Goal: Task Accomplishment & Management: Complete application form

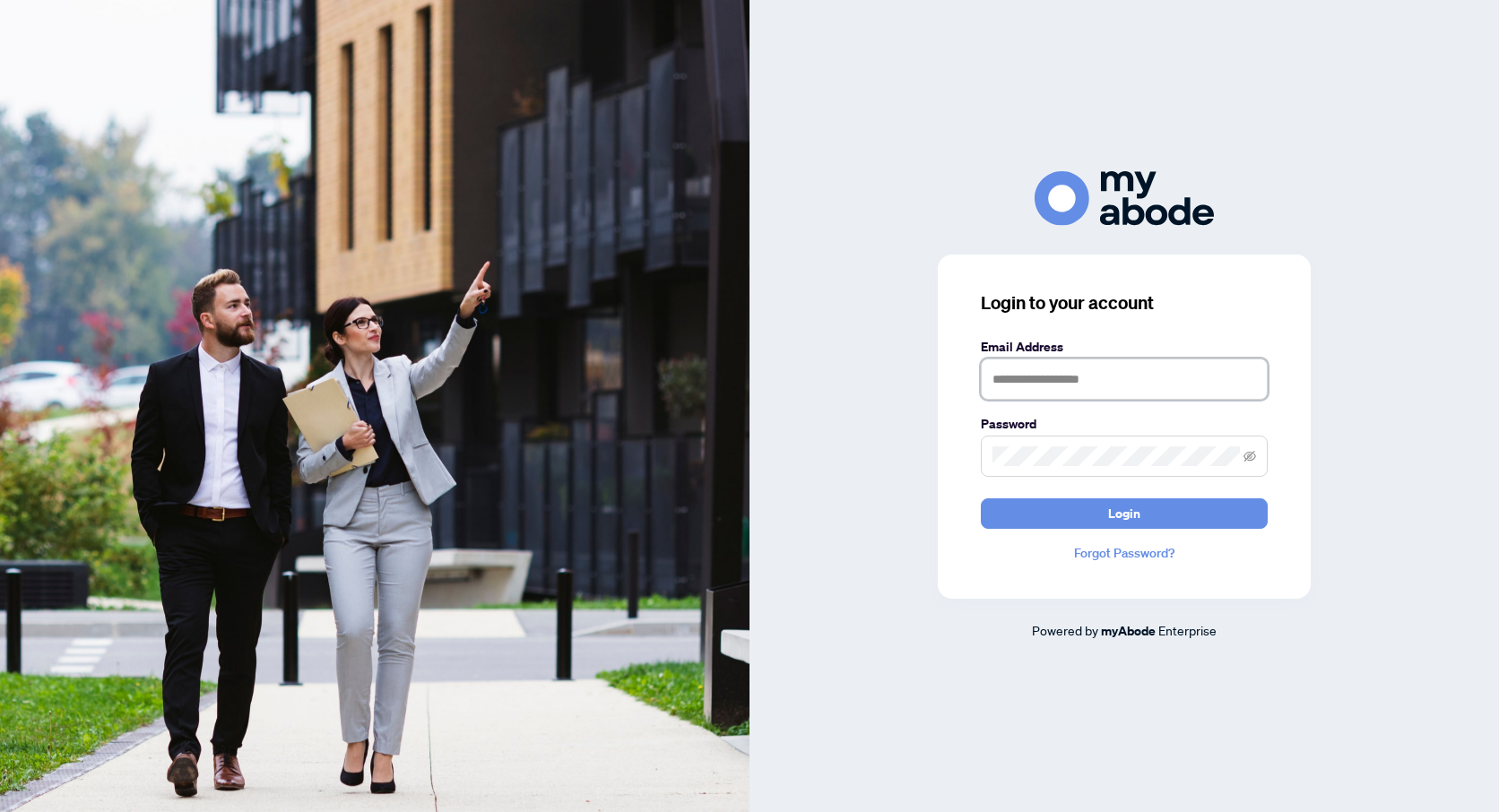
click at [1051, 391] on input "text" at bounding box center [1125, 379] width 287 height 41
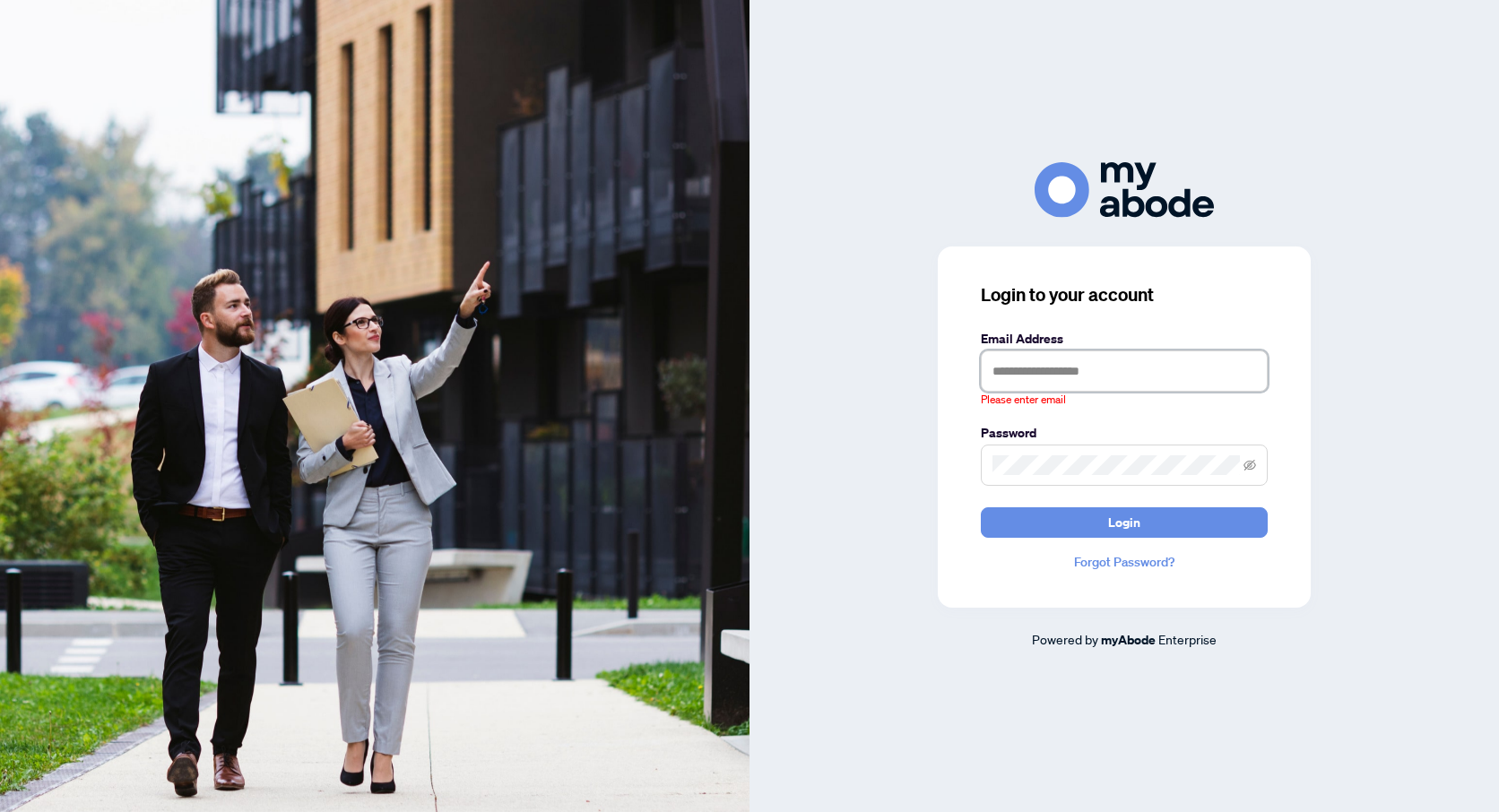
click at [1010, 373] on input "text" at bounding box center [1125, 370] width 287 height 41
type input "**********"
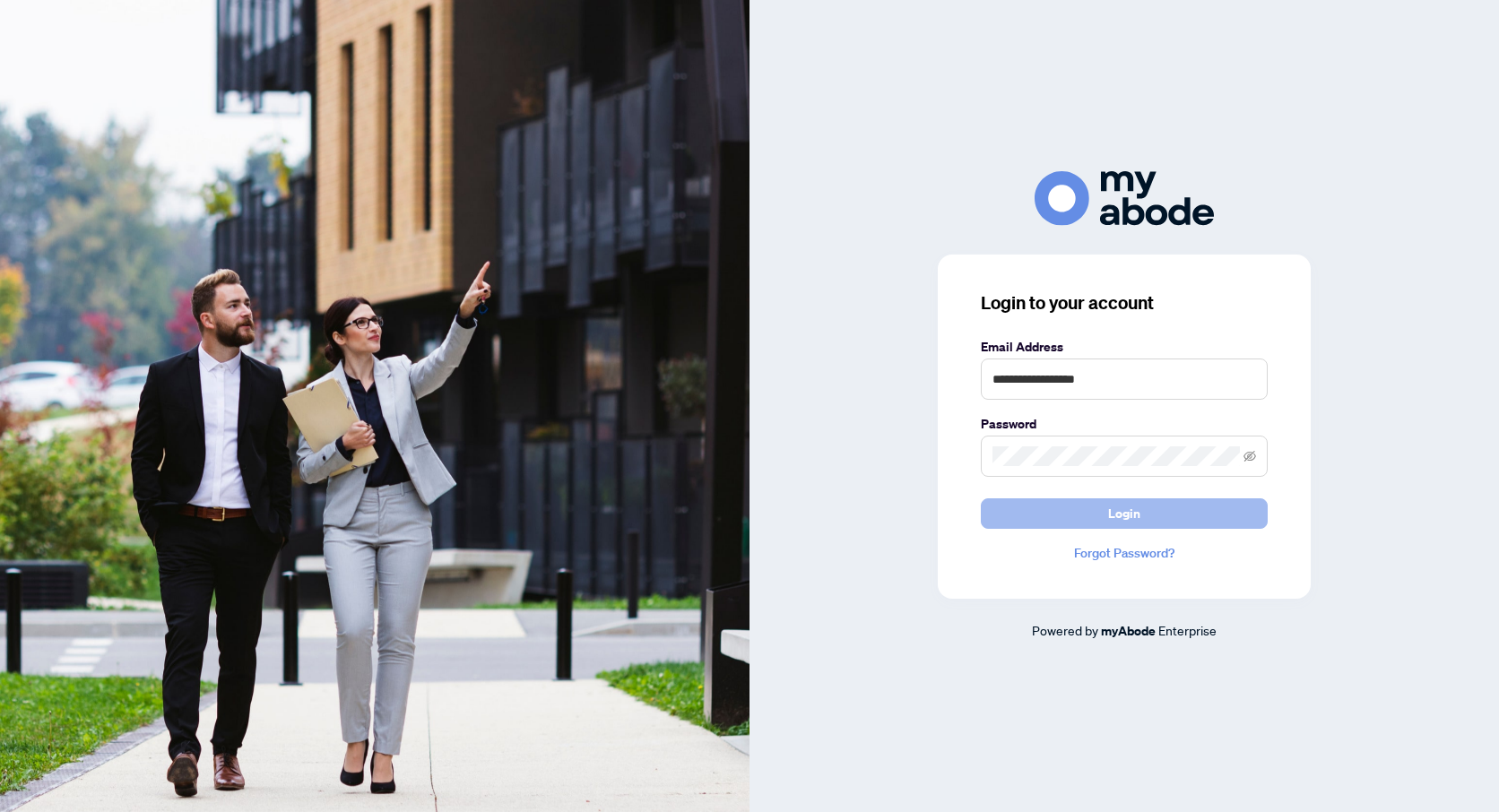
click at [1115, 502] on span "Login" at bounding box center [1125, 514] width 32 height 28
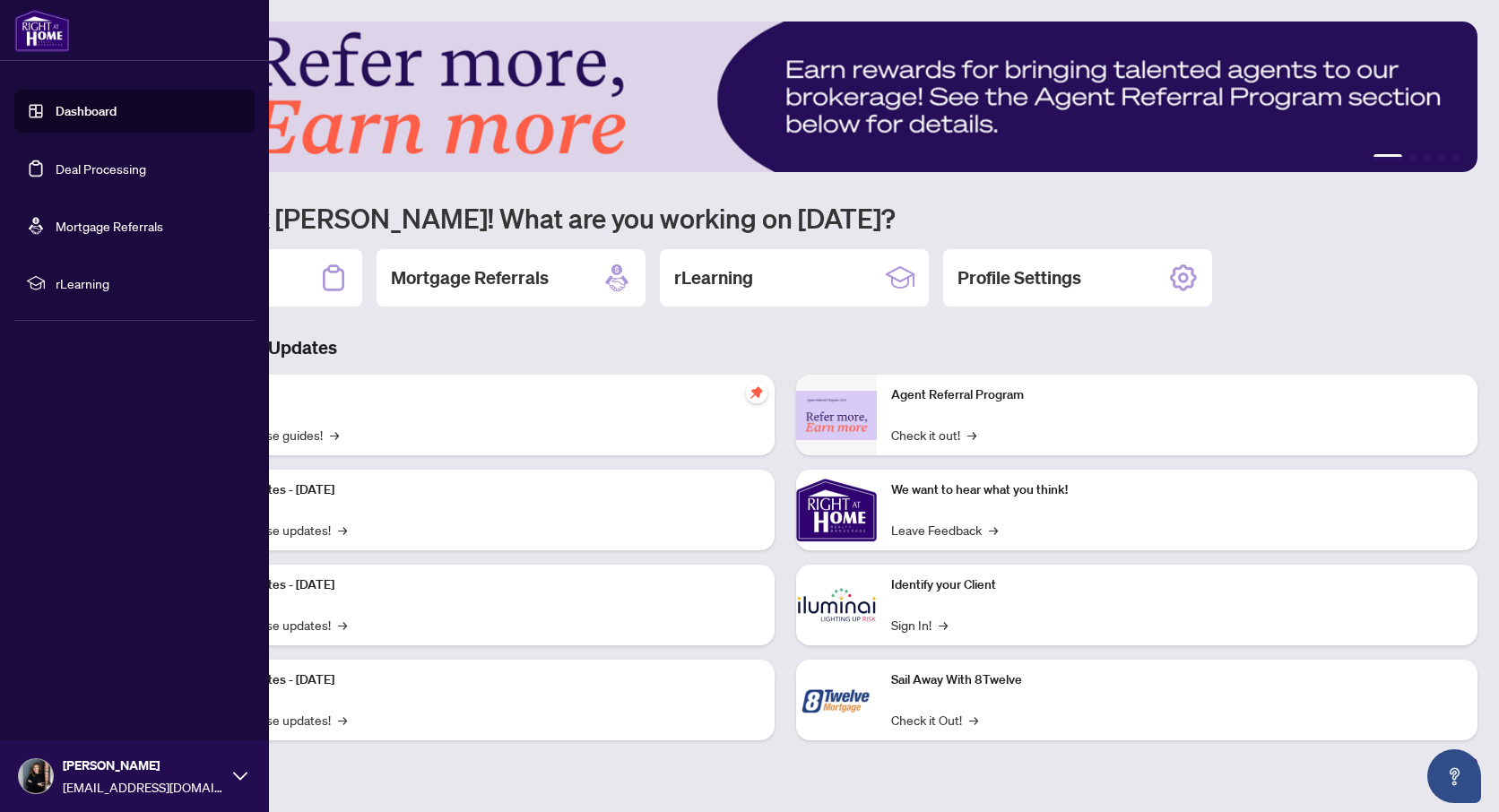
click at [70, 120] on link "Dashboard" at bounding box center [86, 111] width 61 height 16
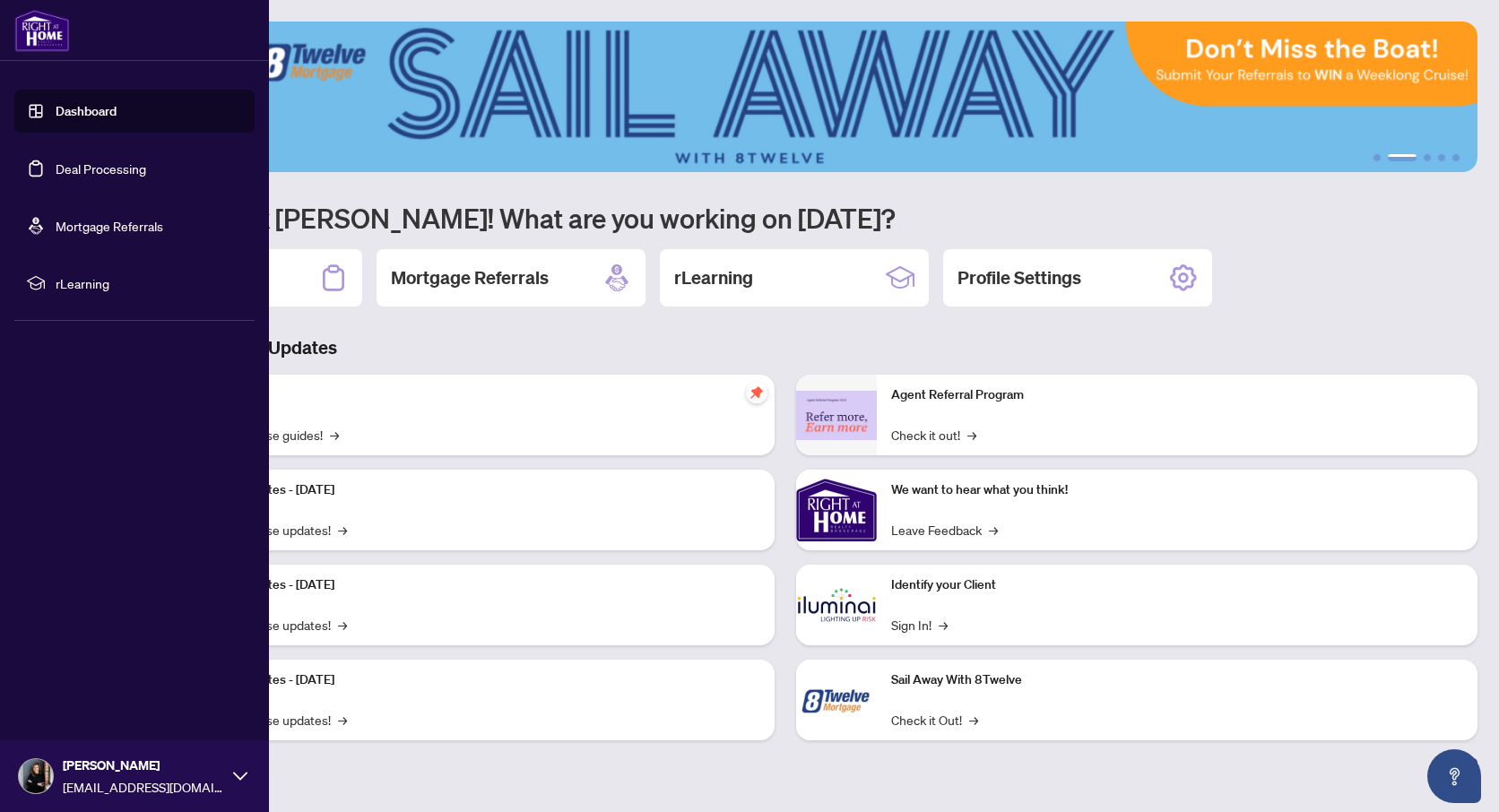
click at [75, 118] on link "Dashboard" at bounding box center [86, 111] width 61 height 16
click at [97, 166] on link "Deal Processing" at bounding box center [101, 168] width 90 height 16
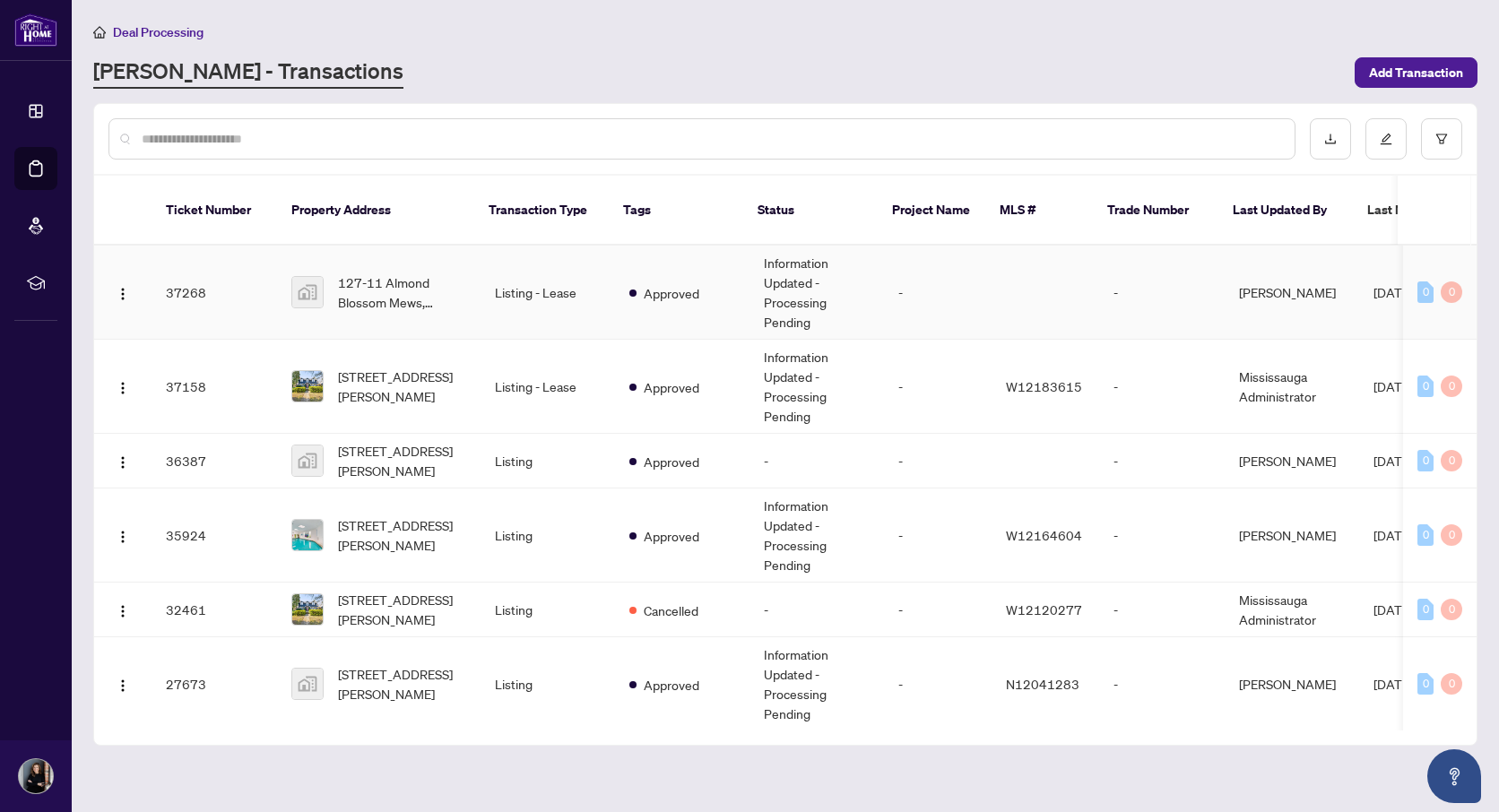
click at [531, 293] on td "Listing - Lease" at bounding box center [548, 293] width 135 height 94
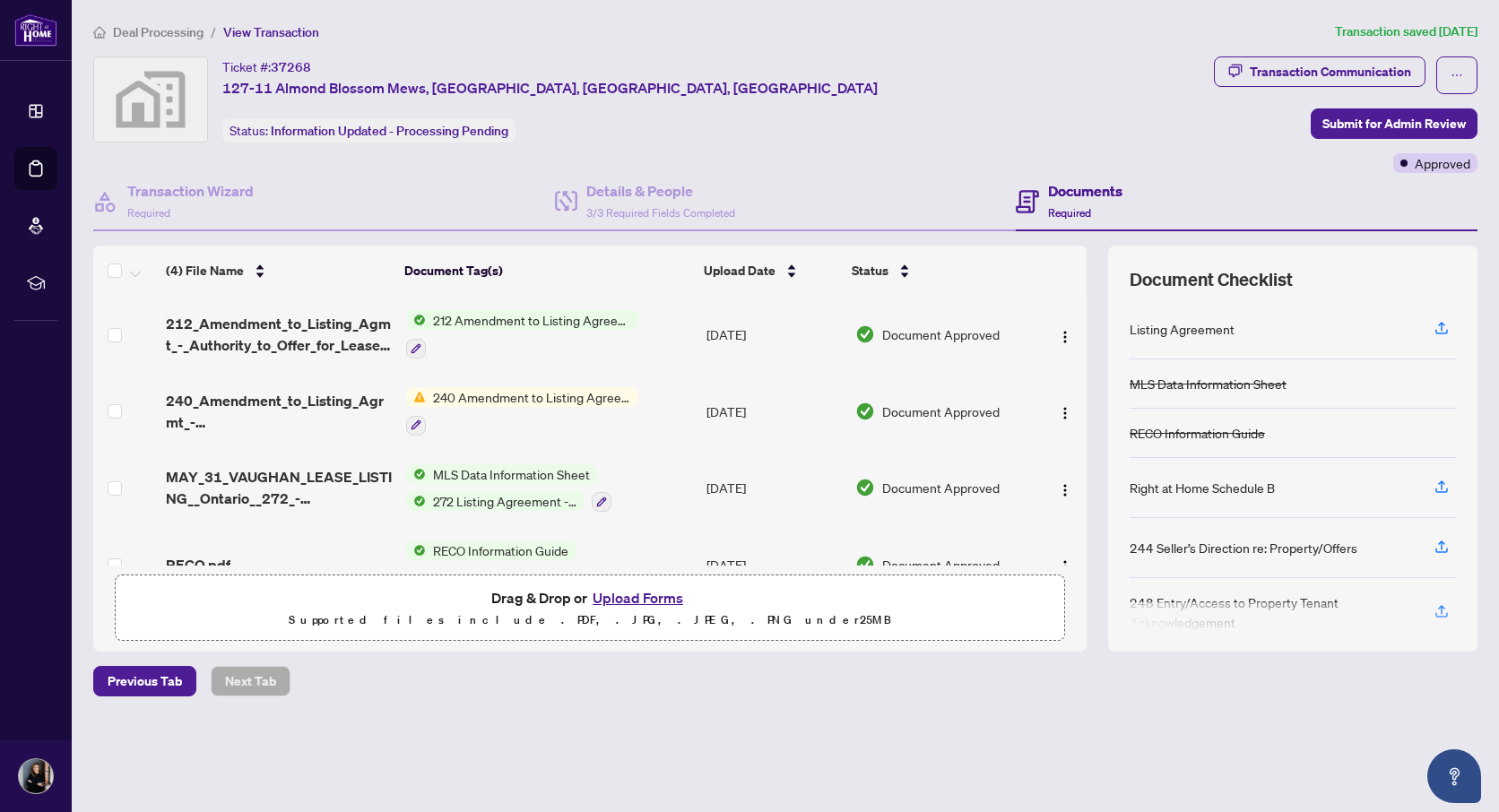
click at [619, 596] on button "Upload Forms" at bounding box center [637, 597] width 102 height 24
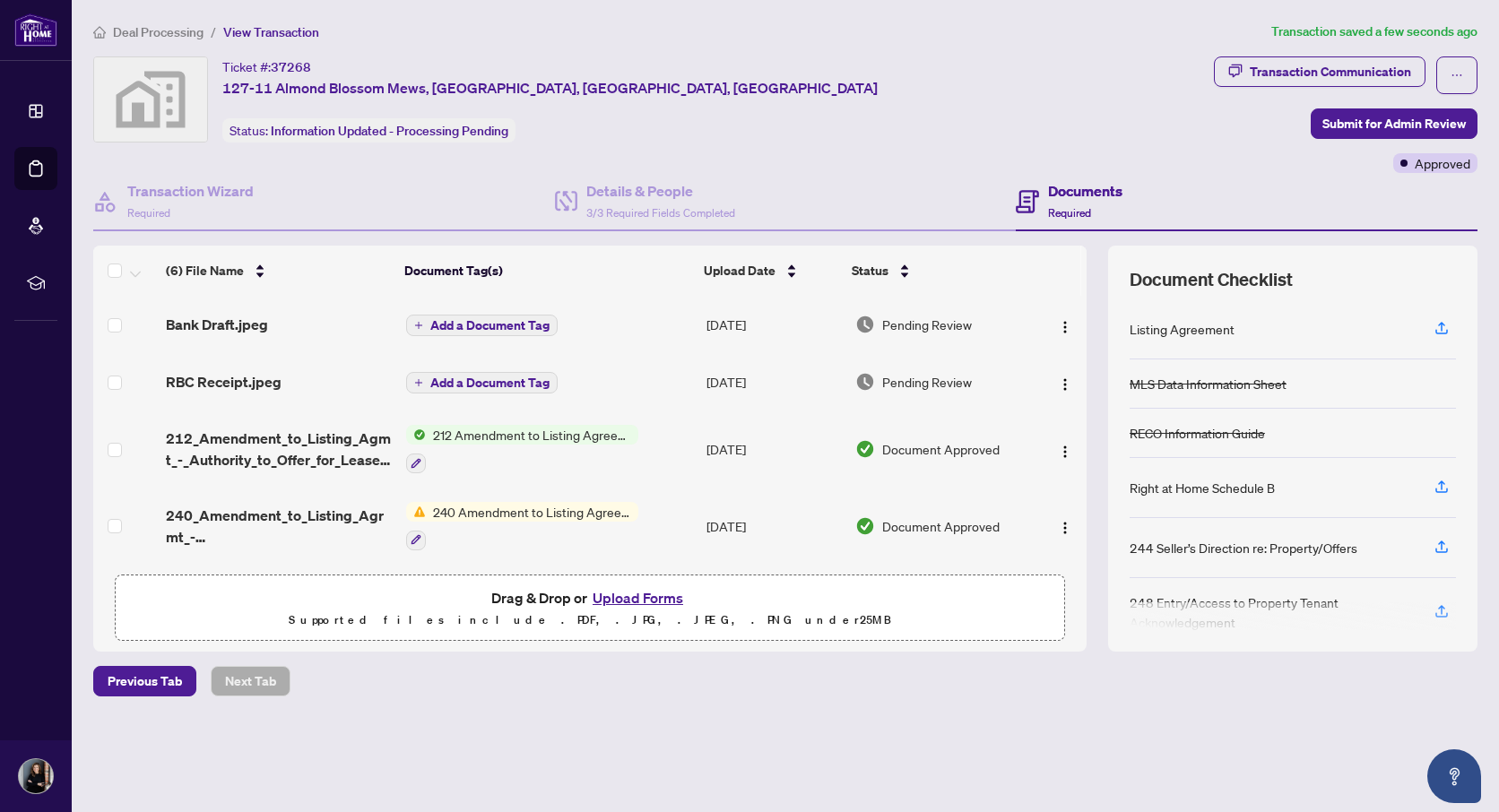
click at [440, 322] on span "Add a Document Tag" at bounding box center [490, 325] width 120 height 12
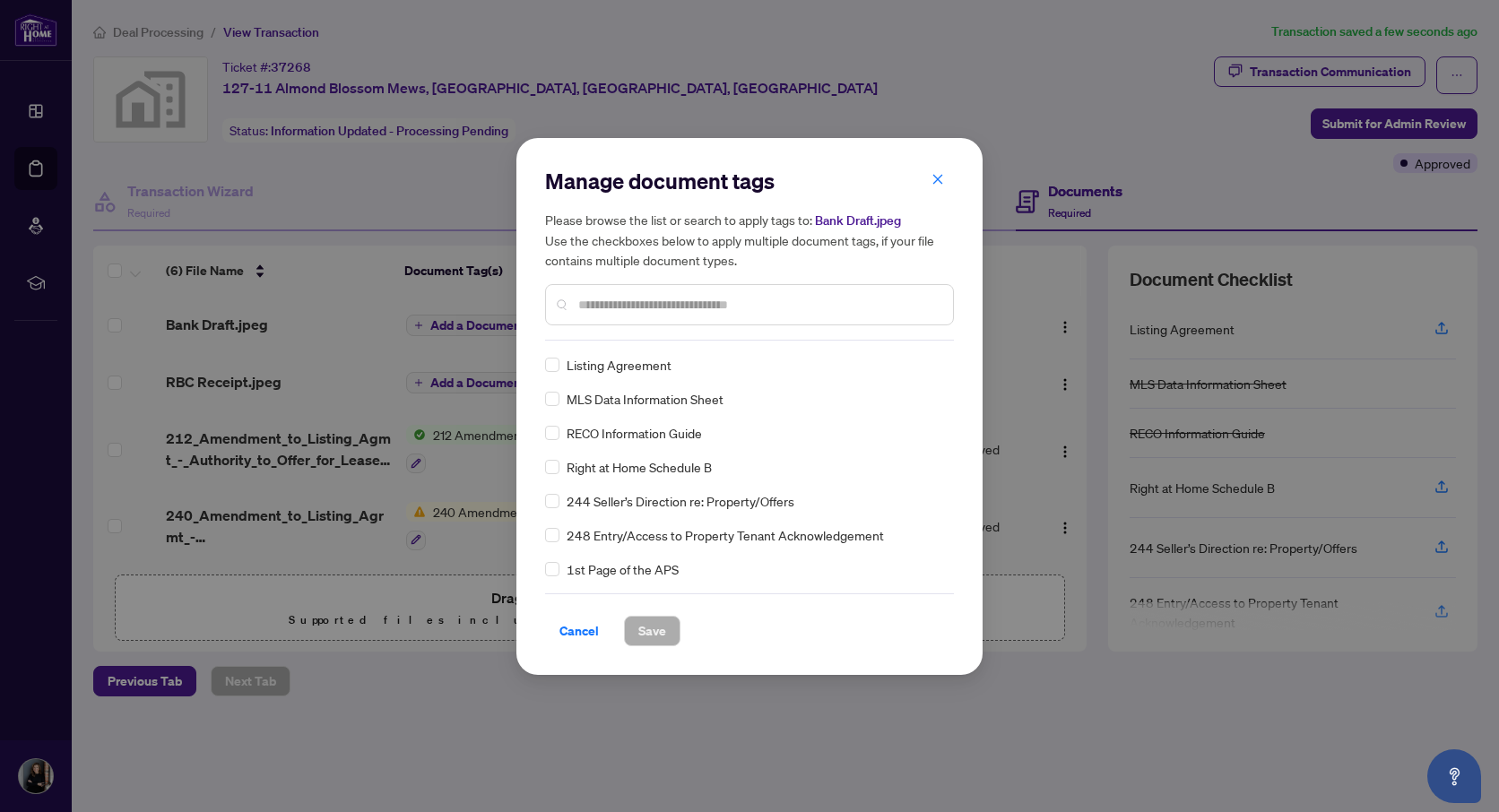
click at [606, 335] on div "Manage document tags Please browse the list or search to apply tags to: Bank Dr…" at bounding box center [750, 254] width 408 height 174
click at [596, 298] on input "text" at bounding box center [758, 305] width 360 height 20
type input "*******"
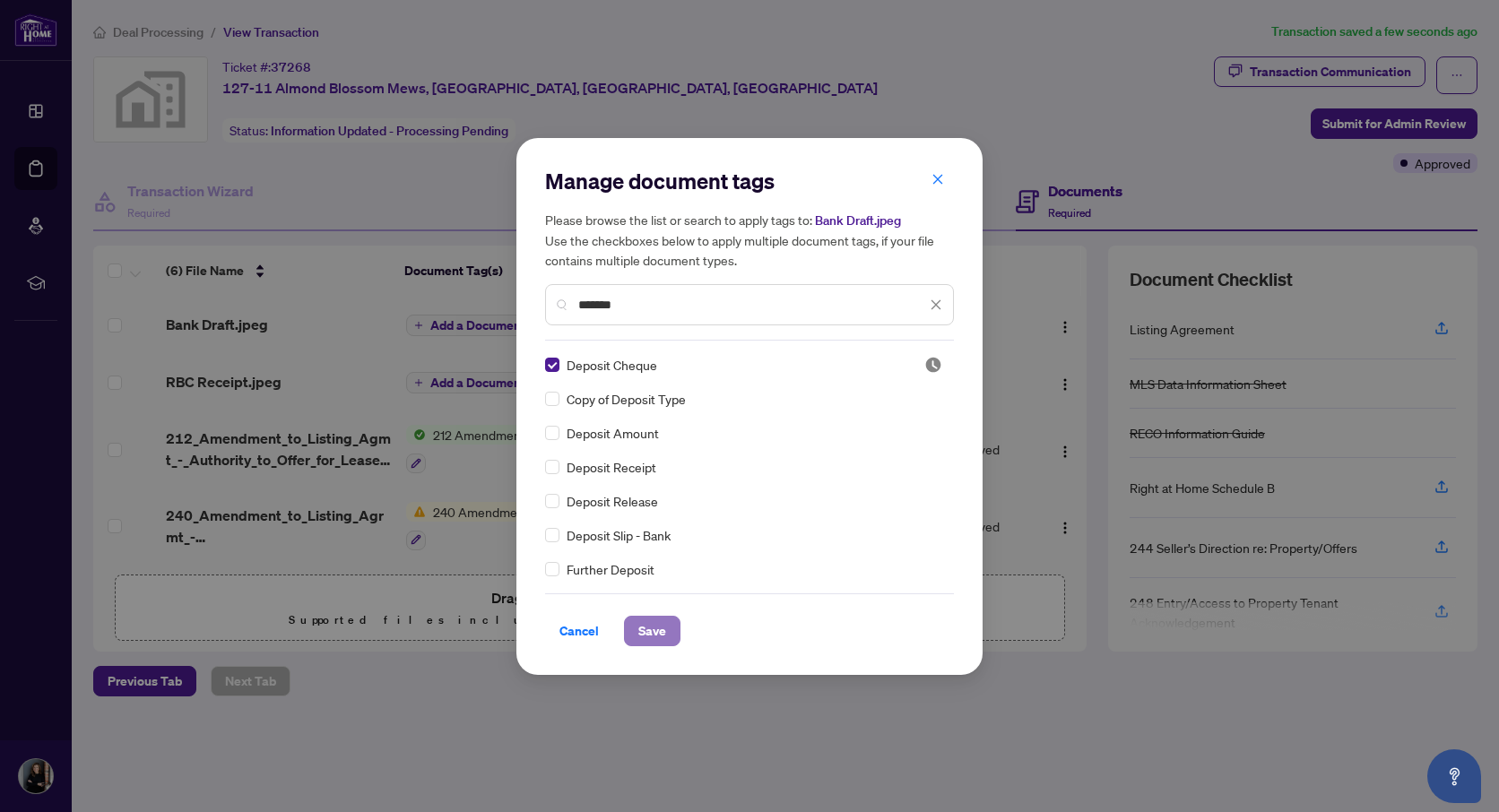
click at [646, 633] on span "Save" at bounding box center [652, 631] width 28 height 28
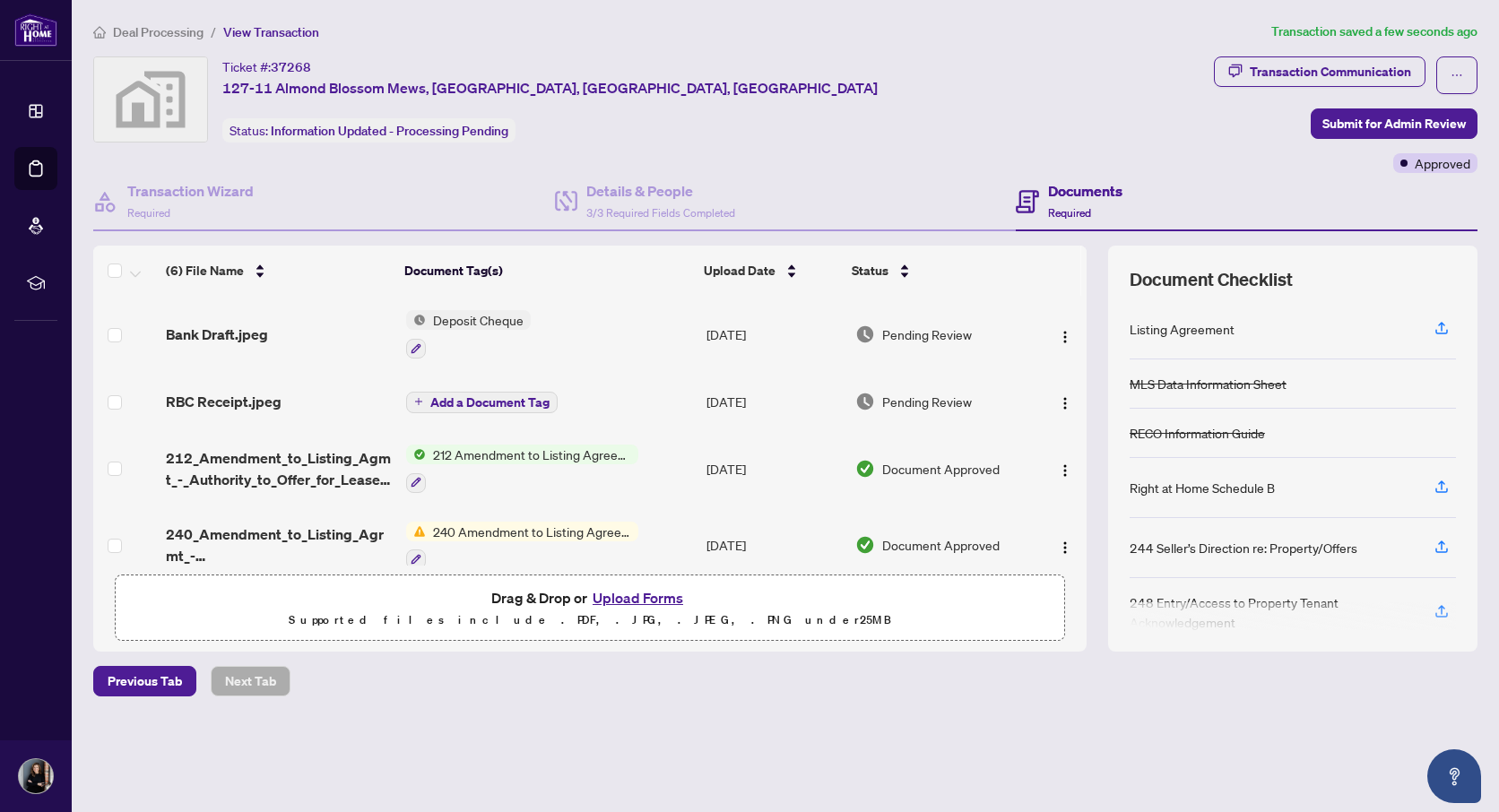
click at [491, 401] on span "Add a Document Tag" at bounding box center [490, 402] width 120 height 12
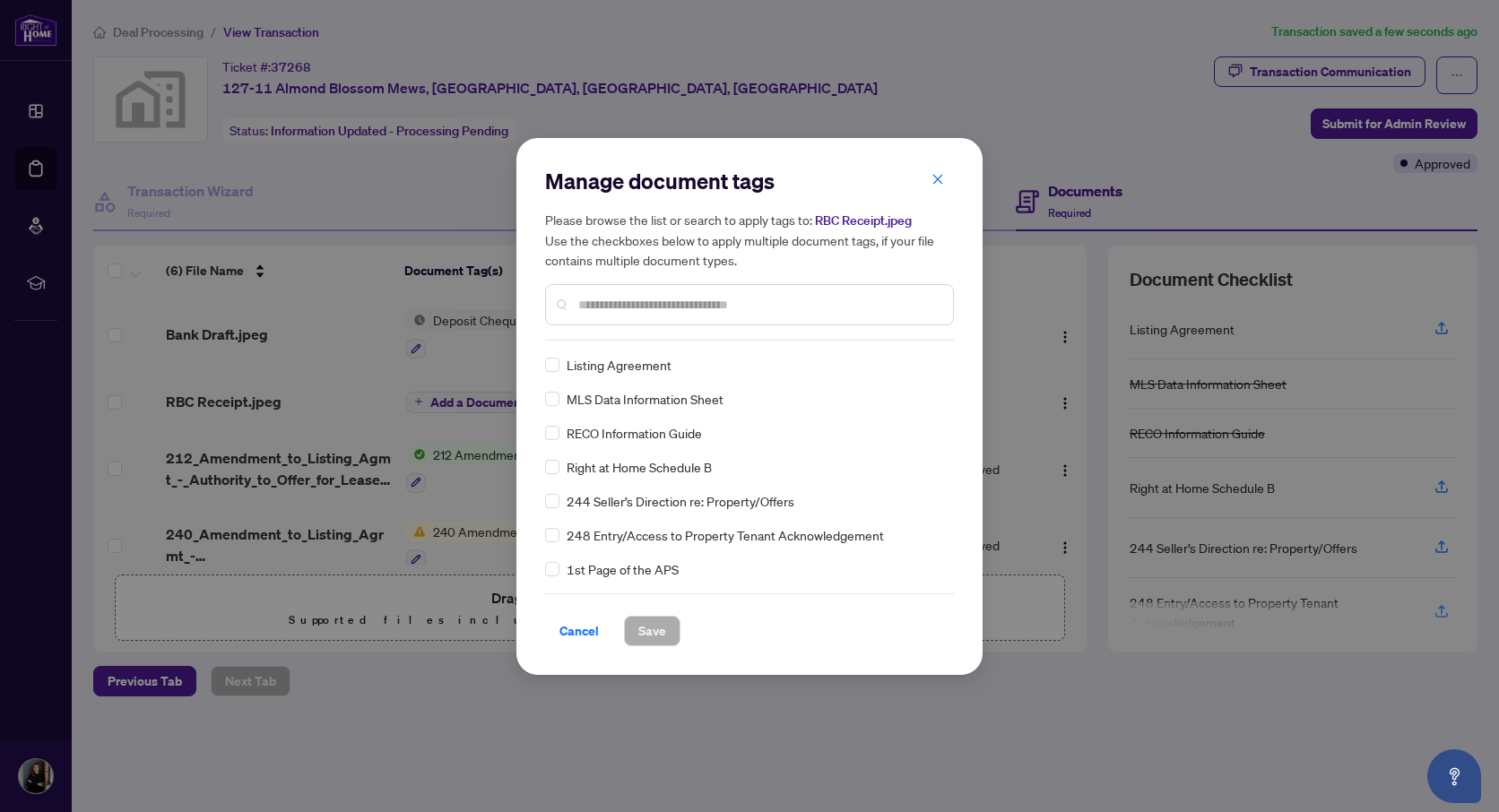
click at [596, 307] on input "text" at bounding box center [758, 305] width 360 height 20
type input "*****"
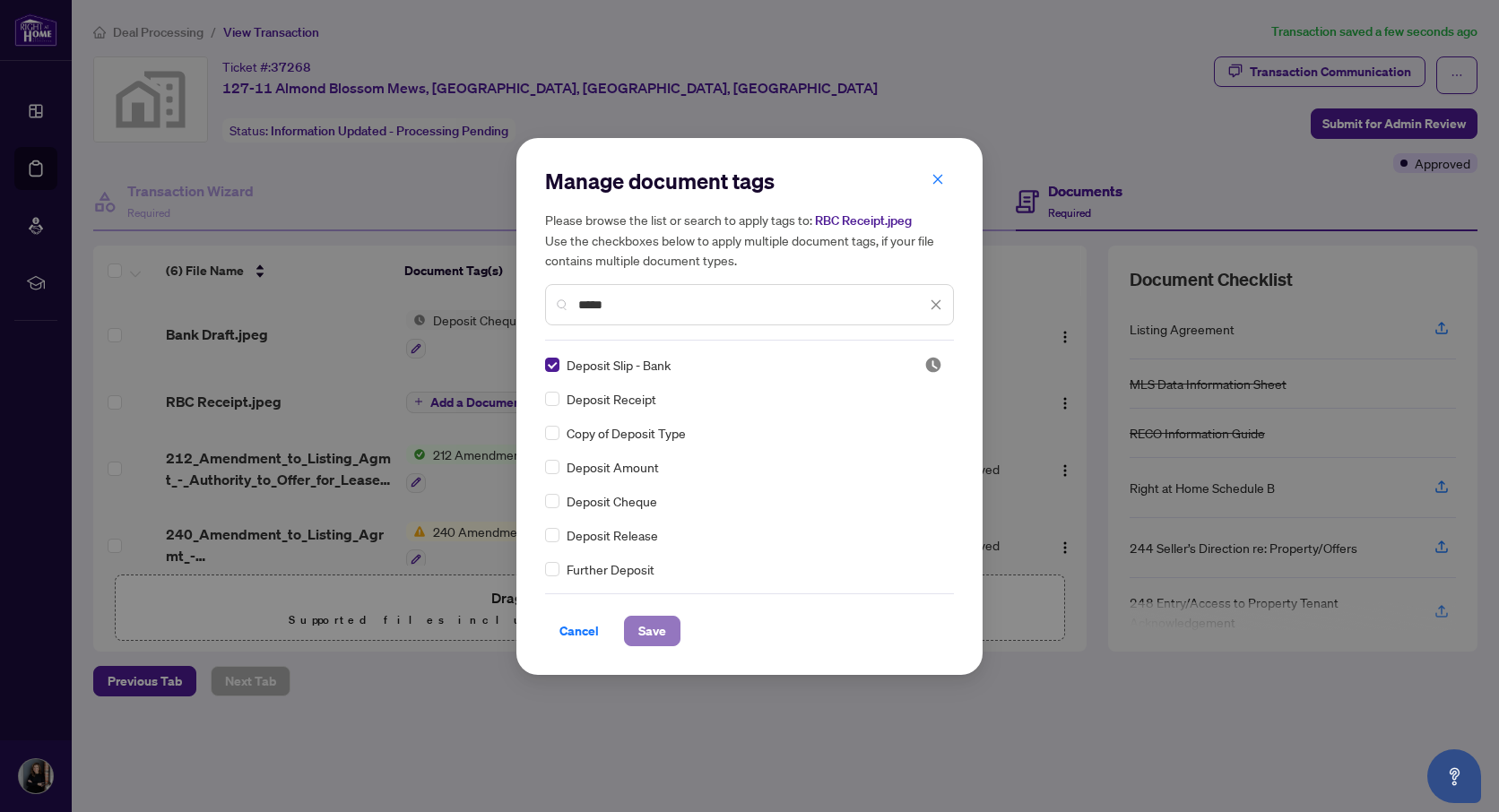
drag, startPoint x: 655, startPoint y: 633, endPoint x: 655, endPoint y: 616, distance: 17.0
click at [655, 633] on span "Save" at bounding box center [652, 631] width 28 height 28
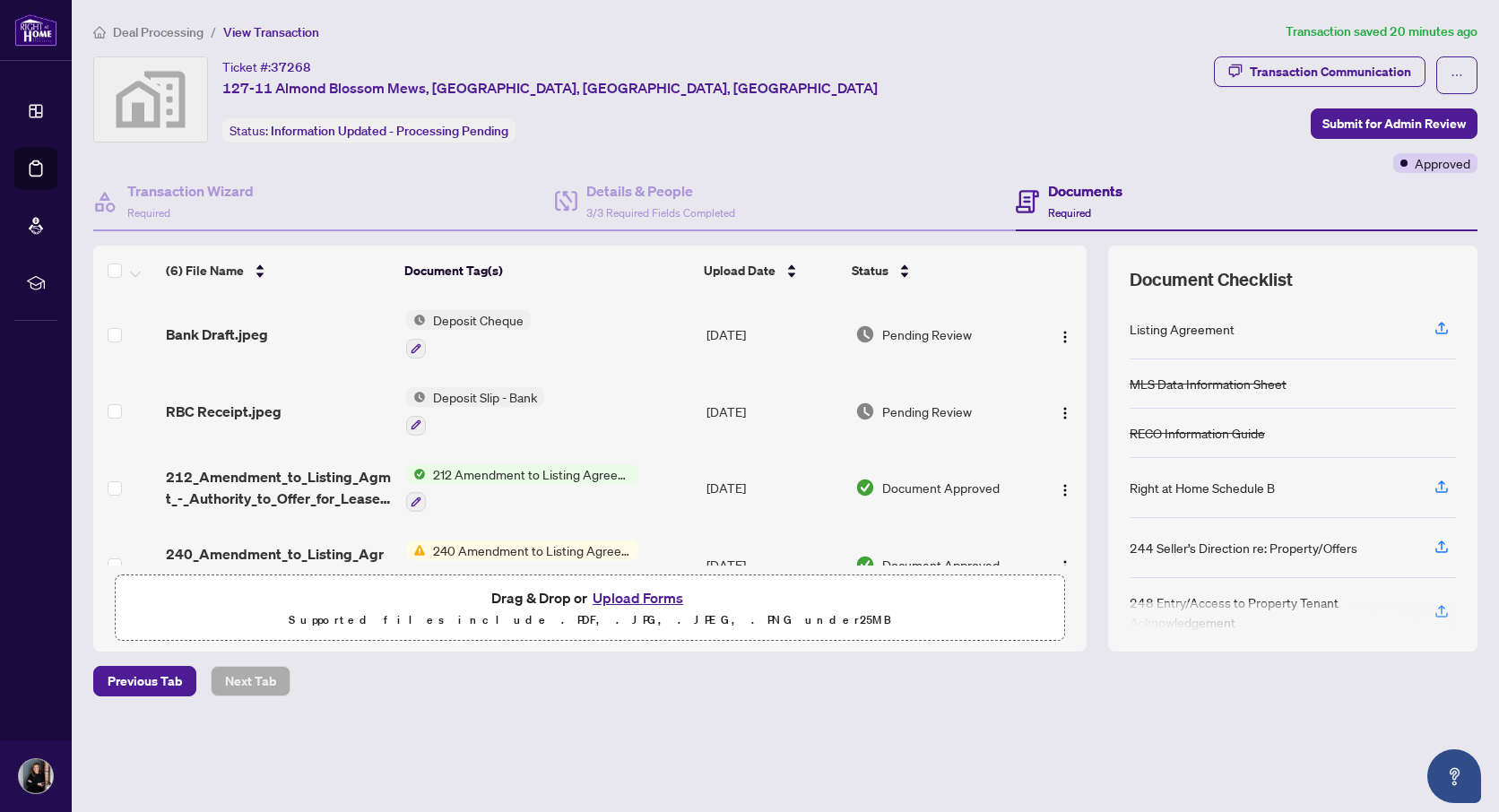
click at [618, 598] on button "Upload Forms" at bounding box center [637, 597] width 102 height 24
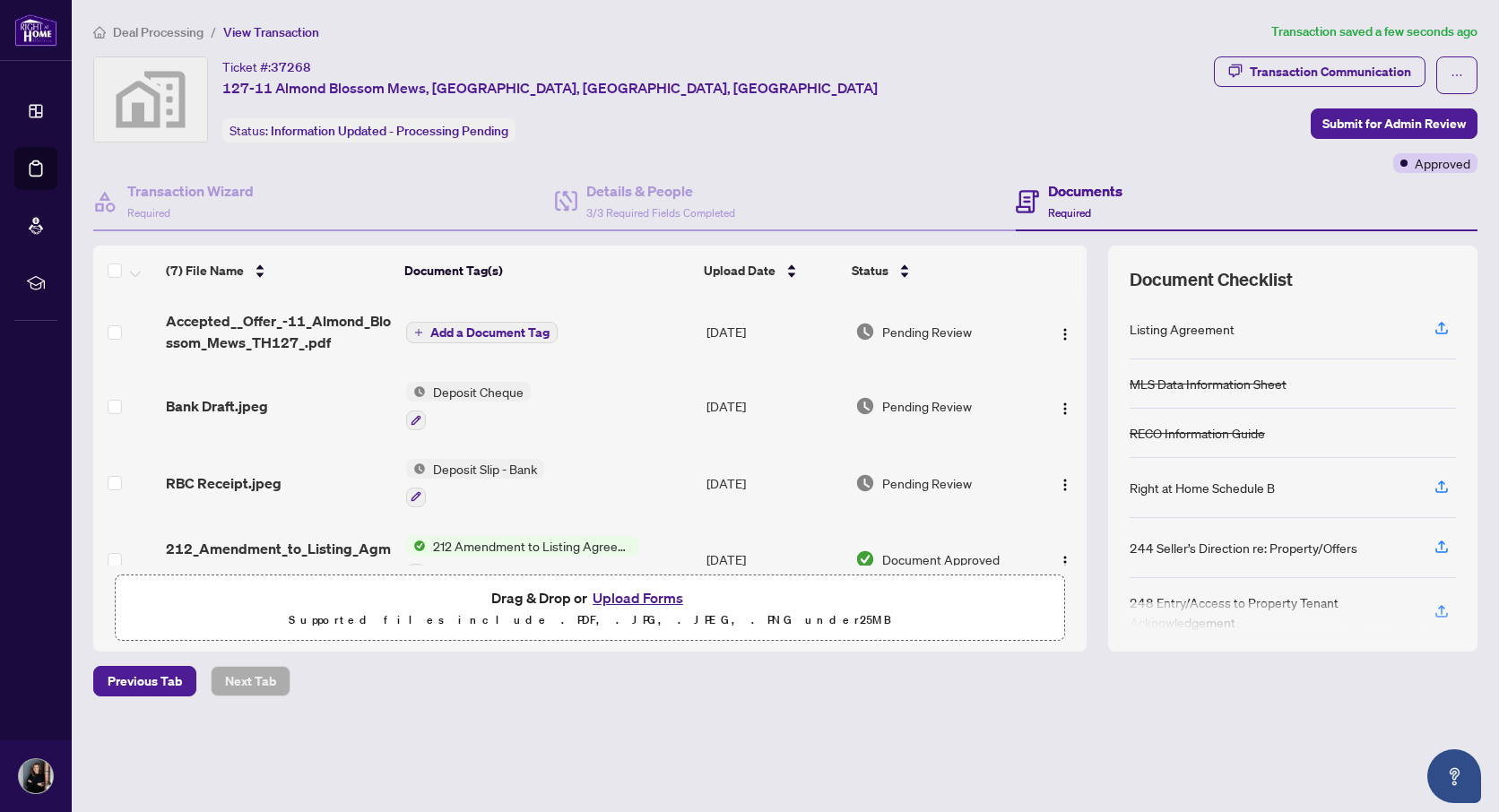
click at [503, 336] on span "Add a Document Tag" at bounding box center [490, 332] width 120 height 12
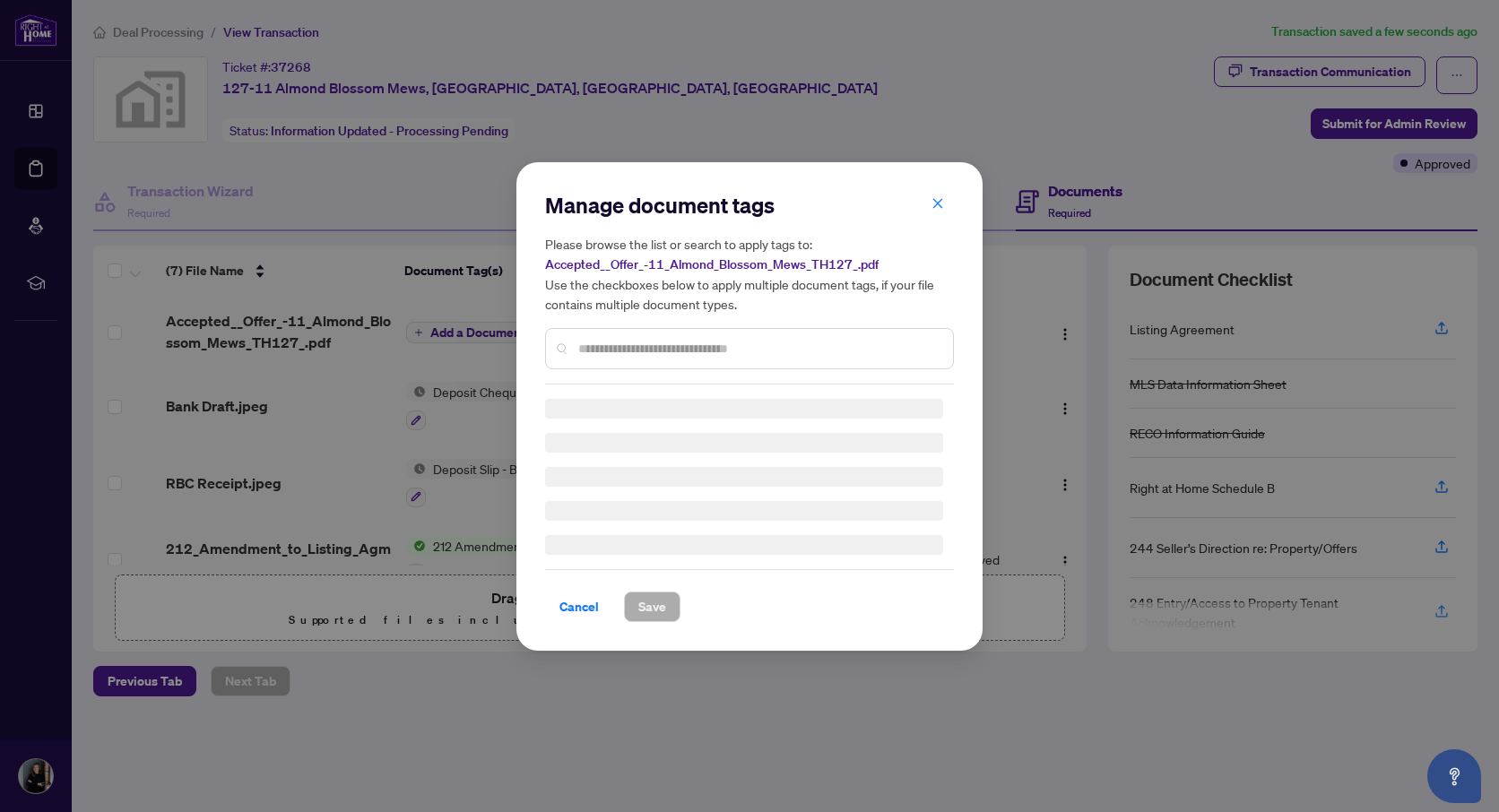
click at [626, 345] on input "text" at bounding box center [758, 349] width 360 height 20
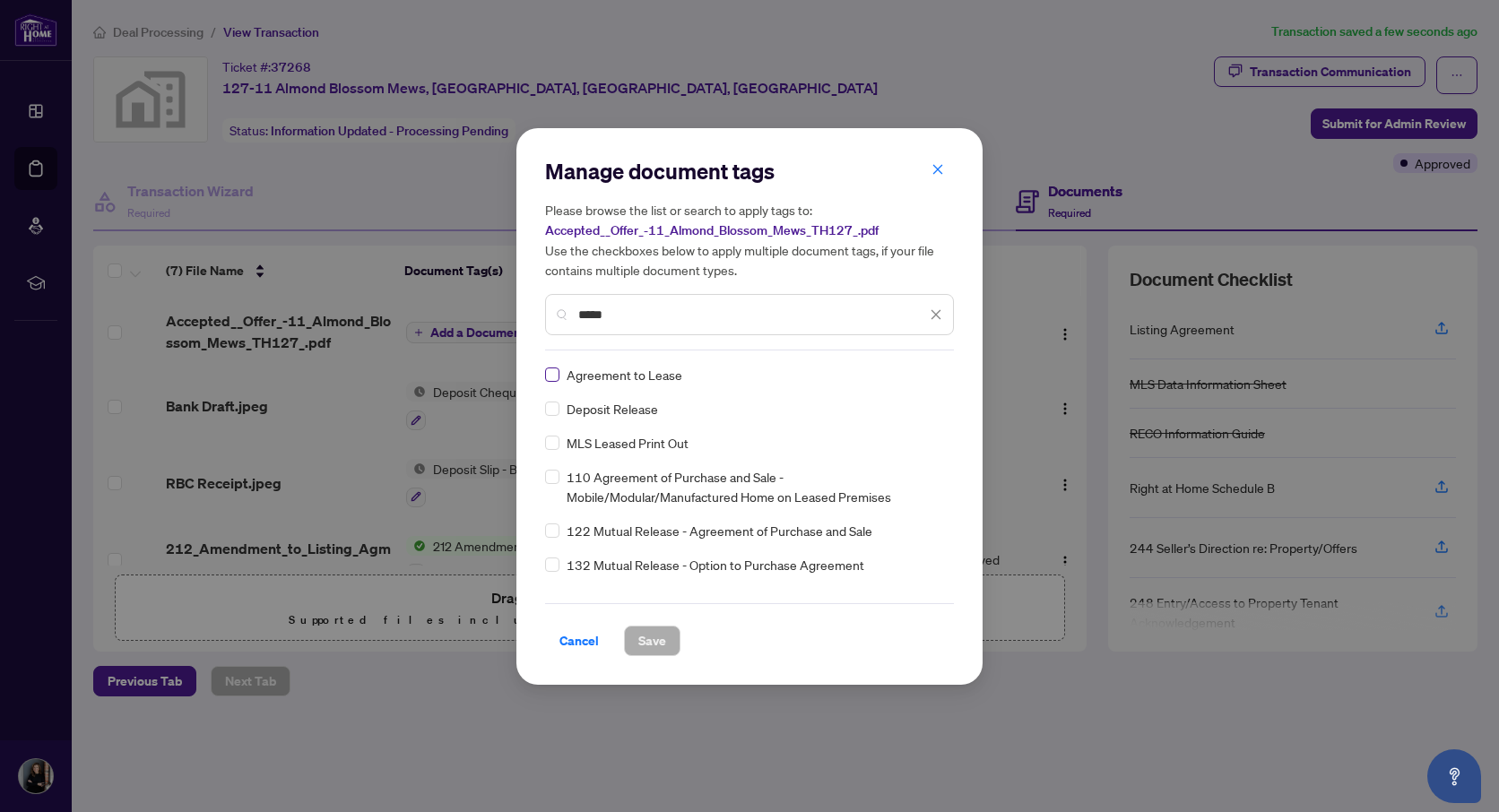
type input "*****"
drag, startPoint x: 664, startPoint y: 634, endPoint x: 652, endPoint y: 538, distance: 96.7
click at [663, 633] on span "Save" at bounding box center [652, 641] width 28 height 28
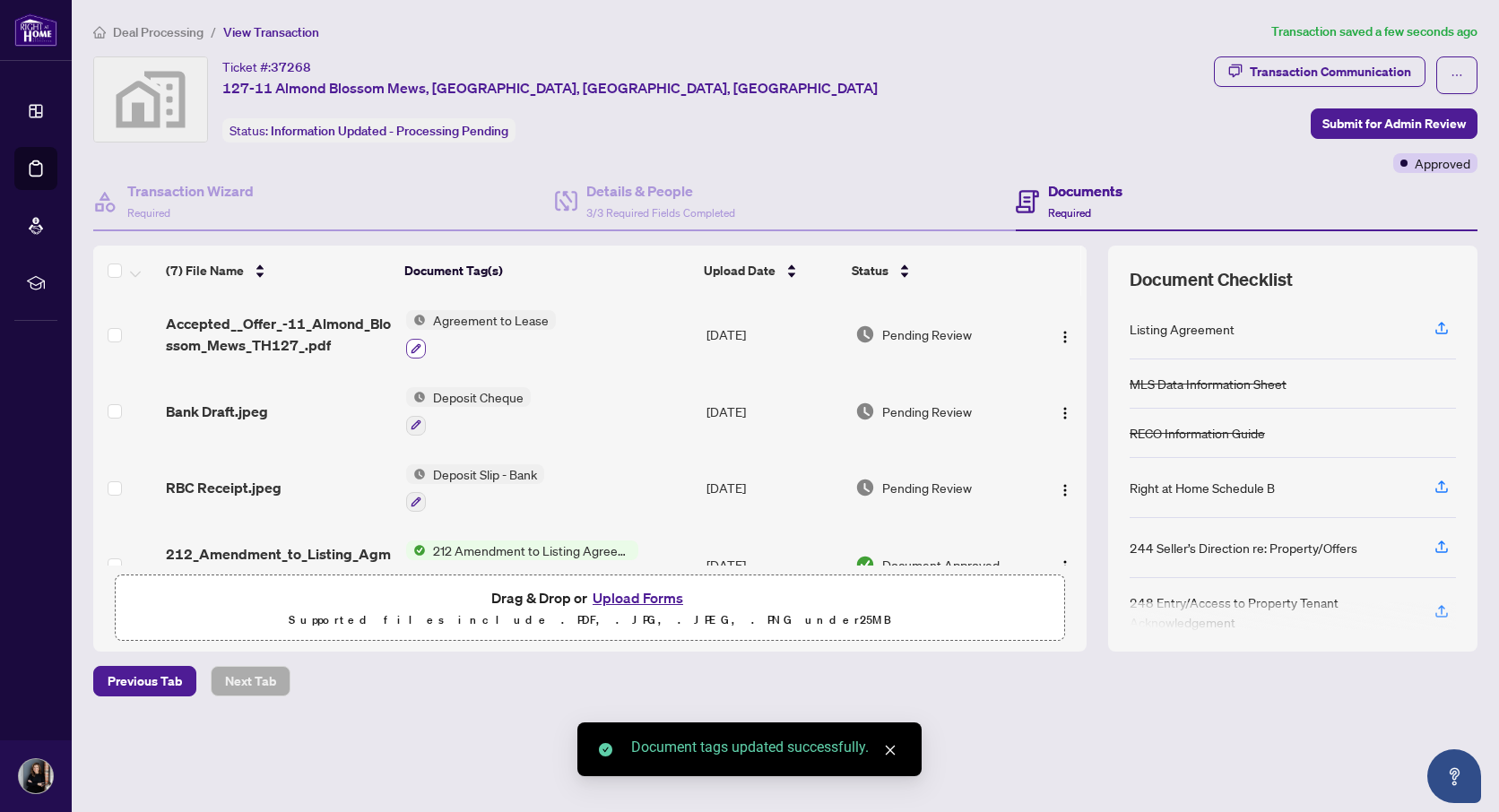
click at [423, 343] on button "button" at bounding box center [416, 349] width 20 height 20
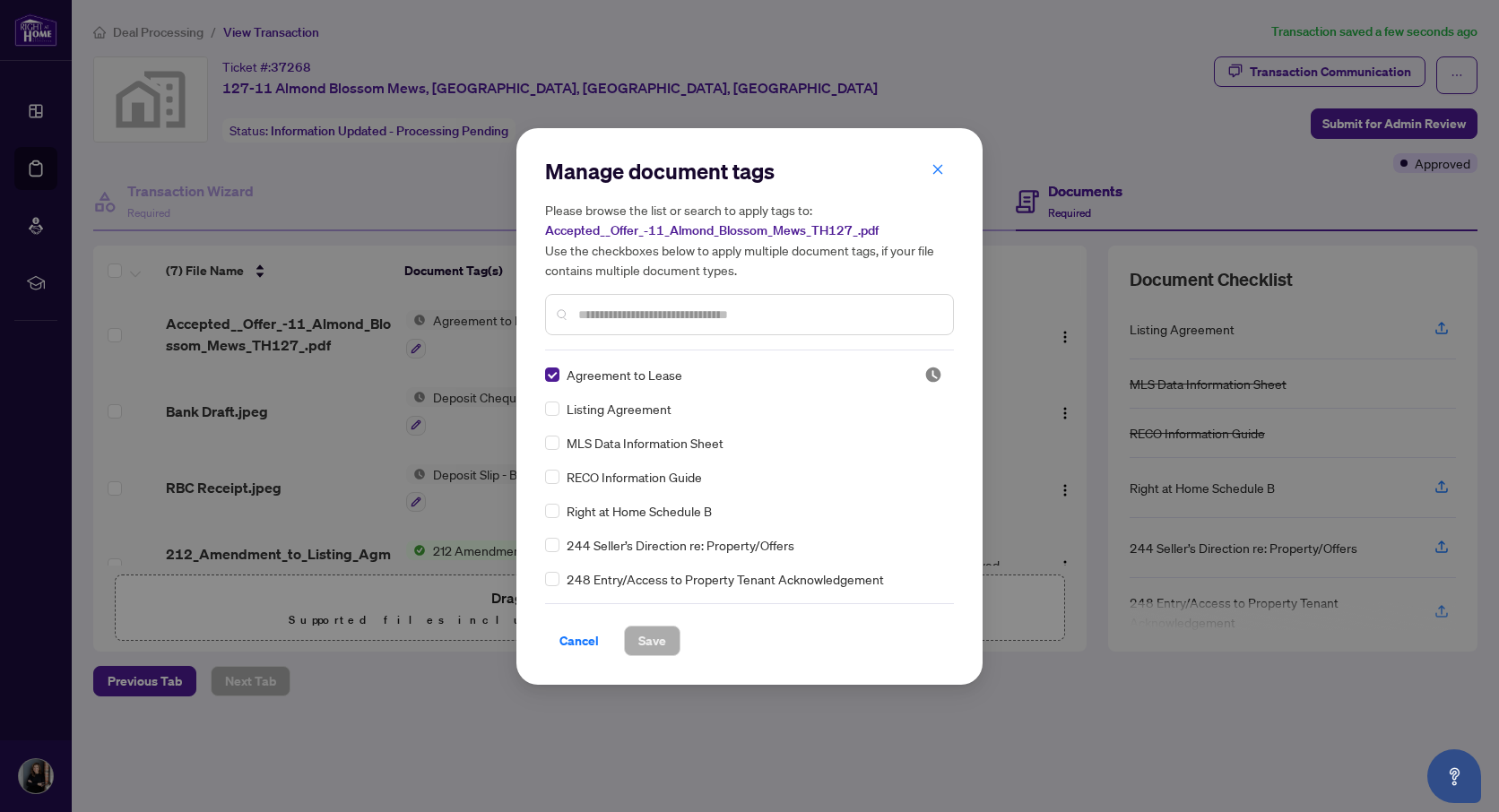
click at [619, 317] on input "text" at bounding box center [758, 314] width 360 height 20
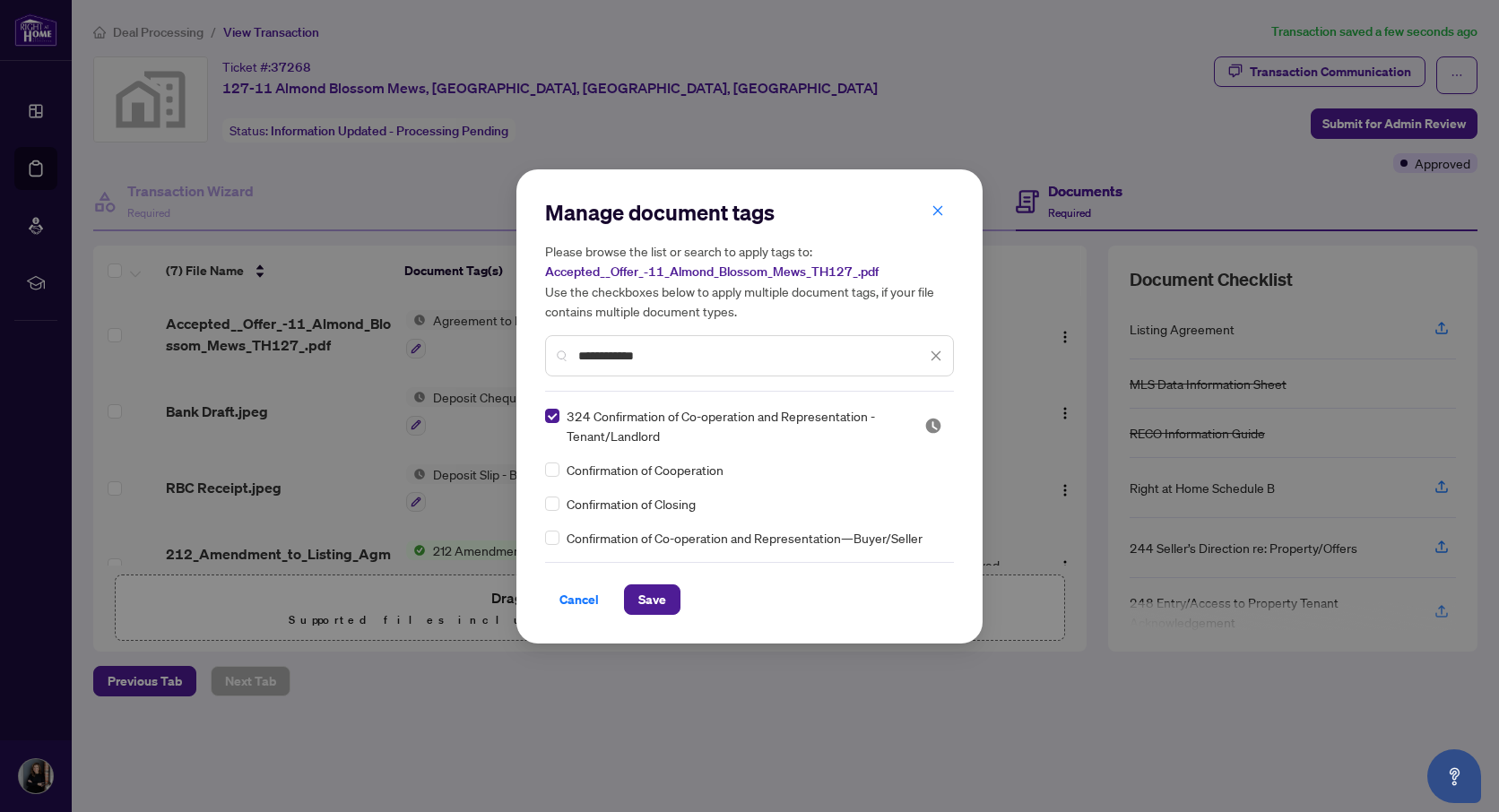
drag, startPoint x: 656, startPoint y: 352, endPoint x: 471, endPoint y: 345, distance: 185.1
click at [471, 345] on div "**********" at bounding box center [750, 406] width 1499 height 812
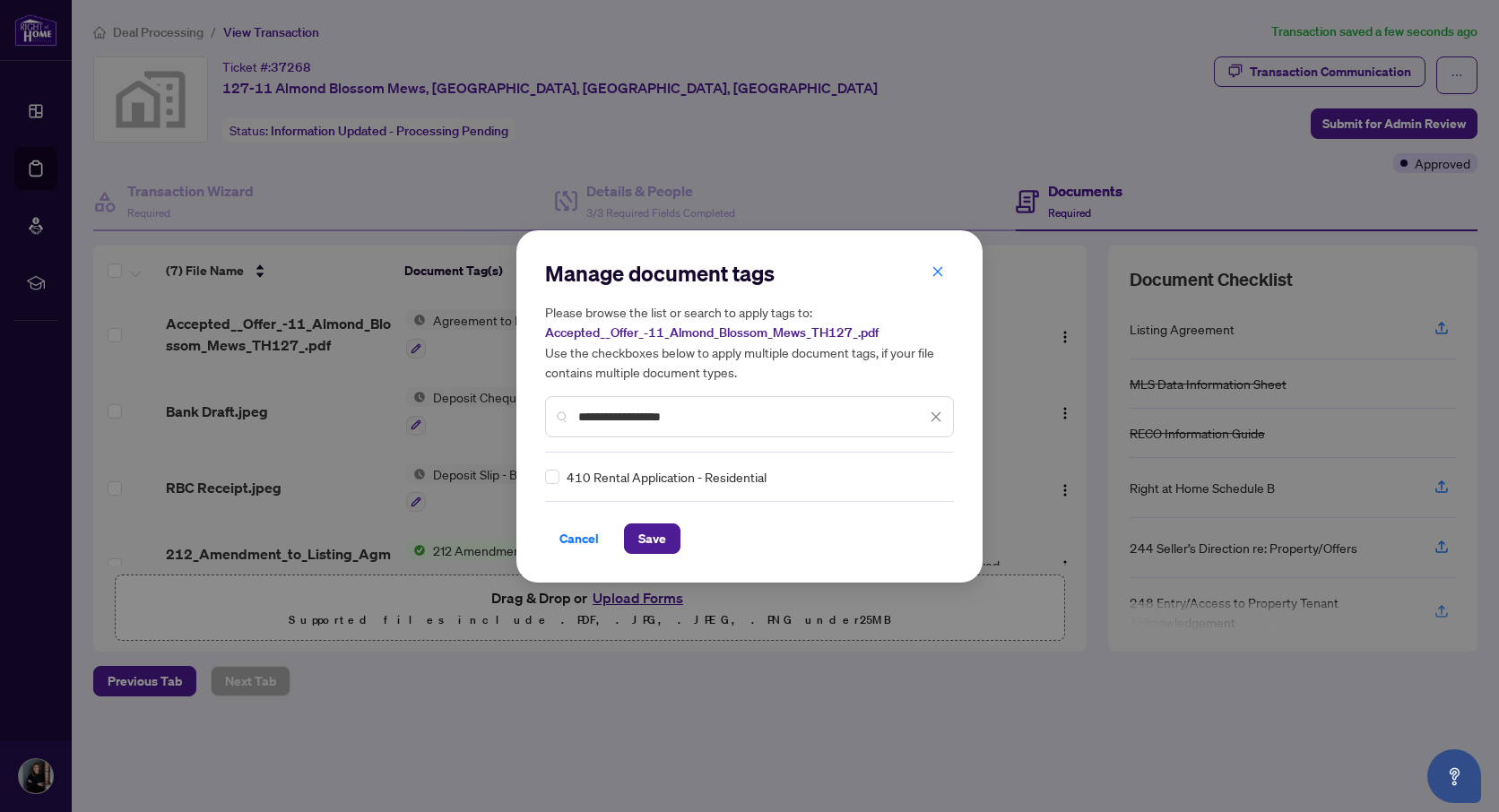
click at [565, 482] on div "410 Rental Application - Residential" at bounding box center [744, 477] width 398 height 20
drag, startPoint x: 682, startPoint y: 413, endPoint x: 588, endPoint y: 402, distance: 94.6
click at [588, 402] on div "**********" at bounding box center [750, 416] width 408 height 41
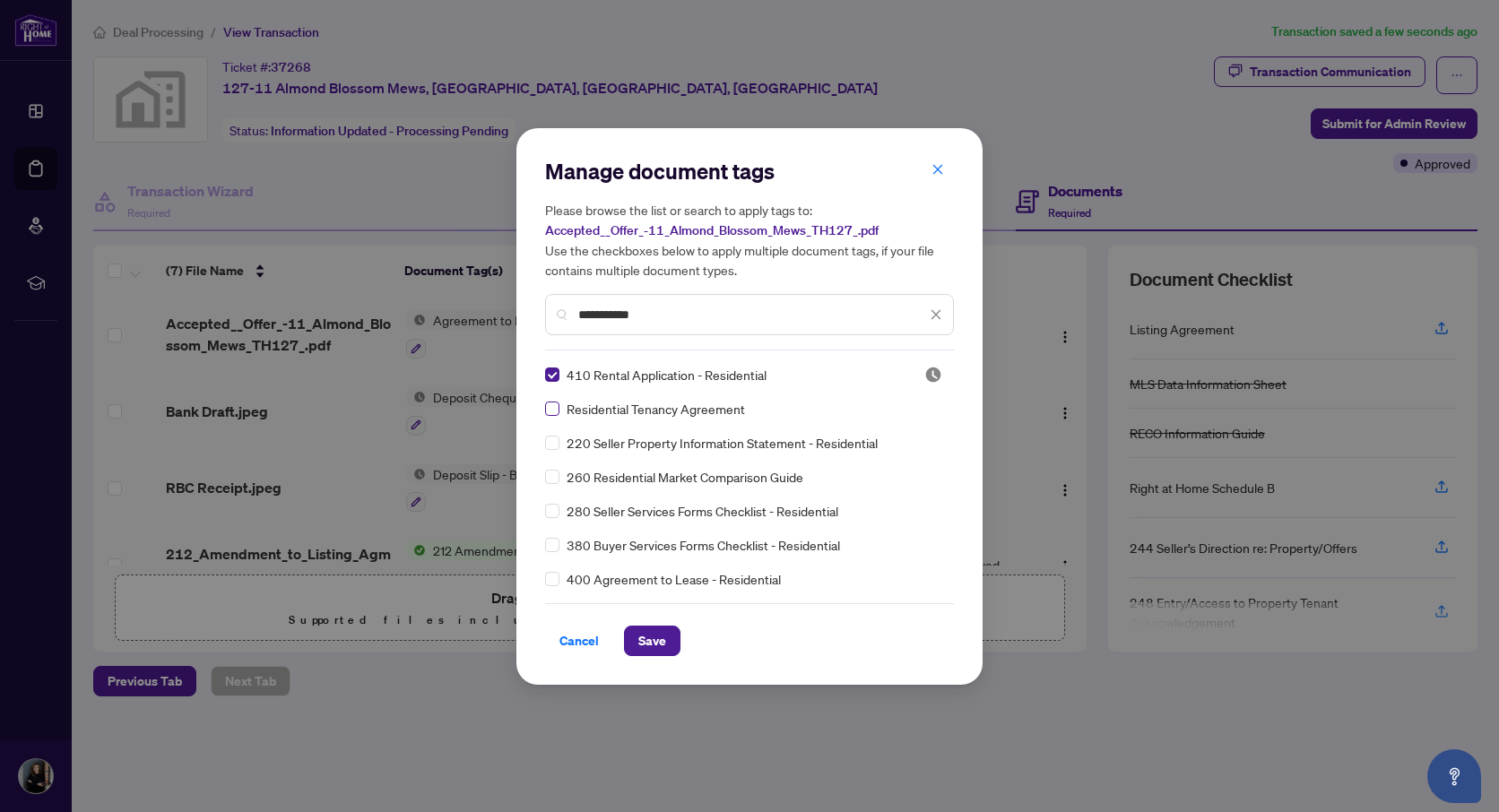
type input "**********"
click at [642, 633] on span "Save" at bounding box center [652, 641] width 28 height 28
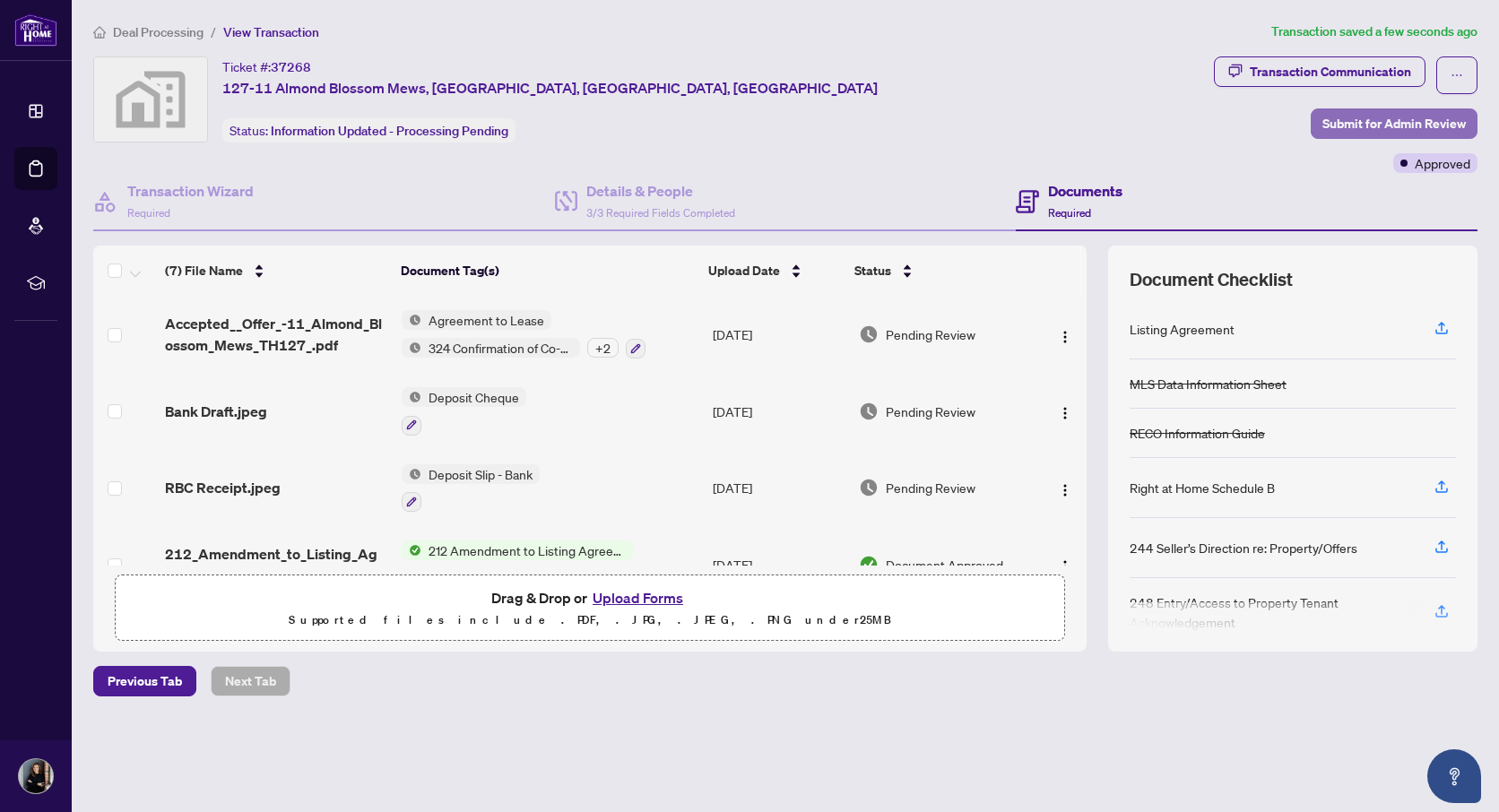
click at [1444, 115] on span "Submit for Admin Review" at bounding box center [1394, 123] width 143 height 28
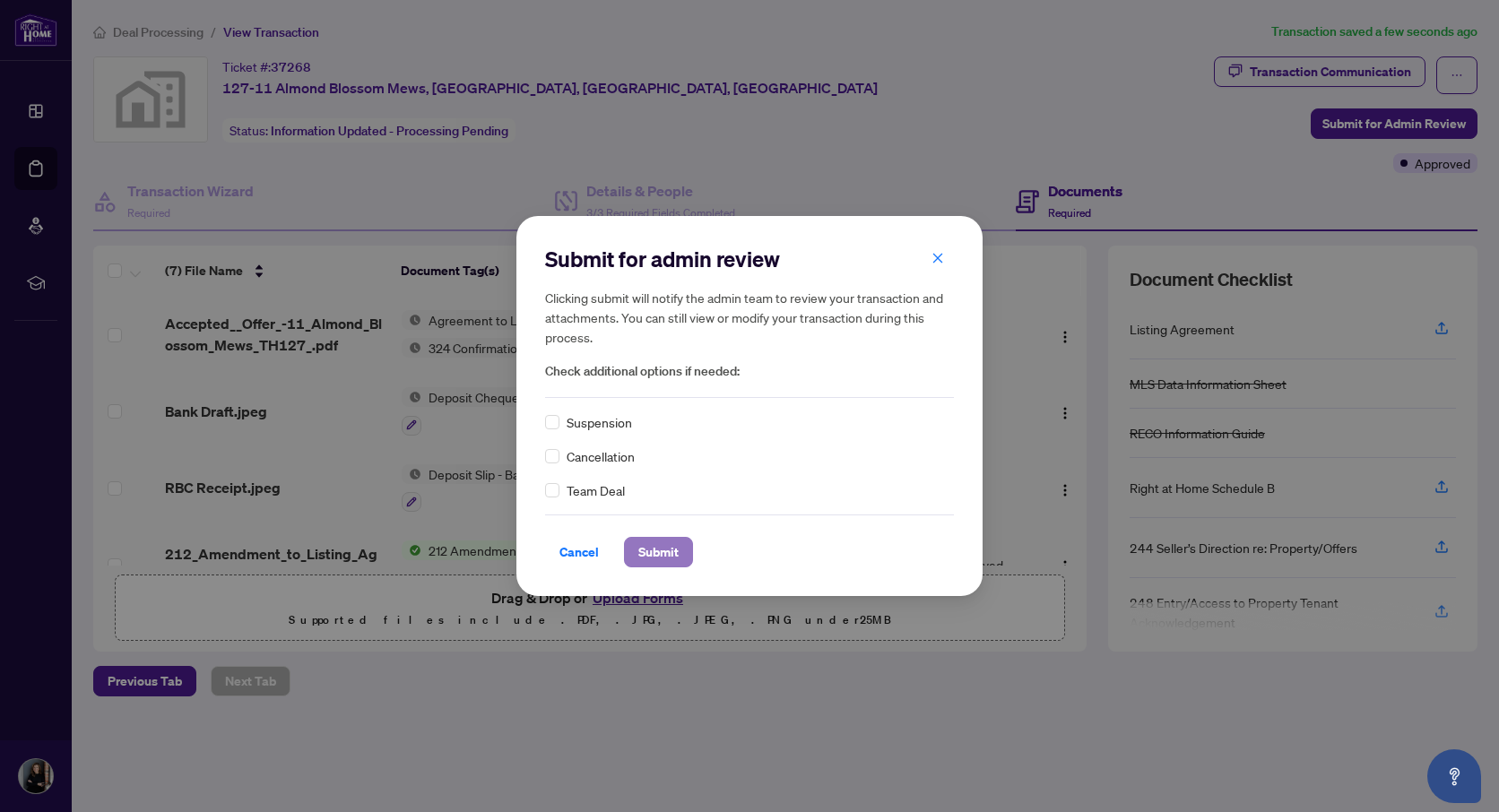
click at [650, 551] on span "Submit" at bounding box center [658, 552] width 40 height 28
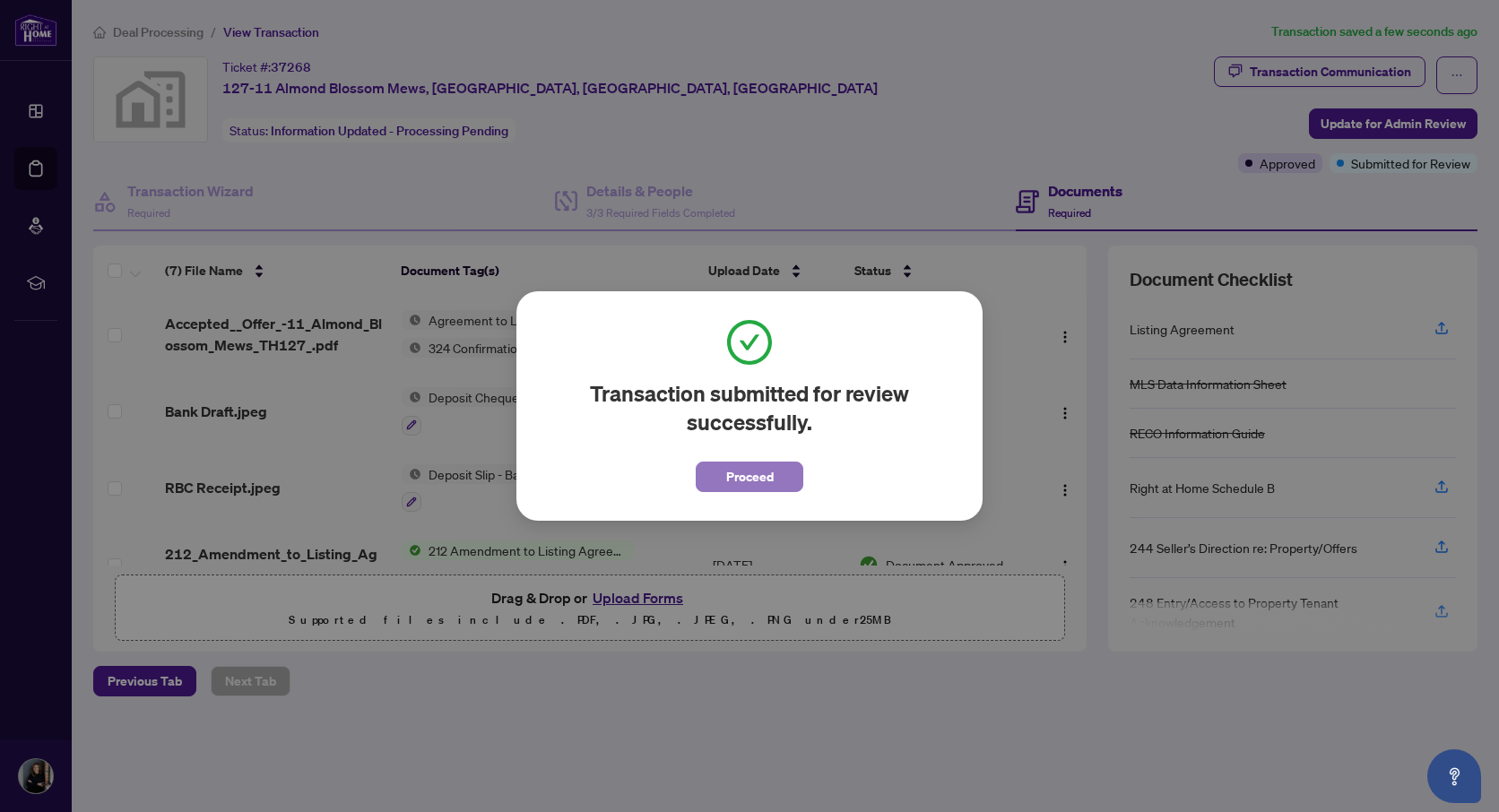
click at [727, 482] on span "Proceed" at bounding box center [750, 477] width 47 height 28
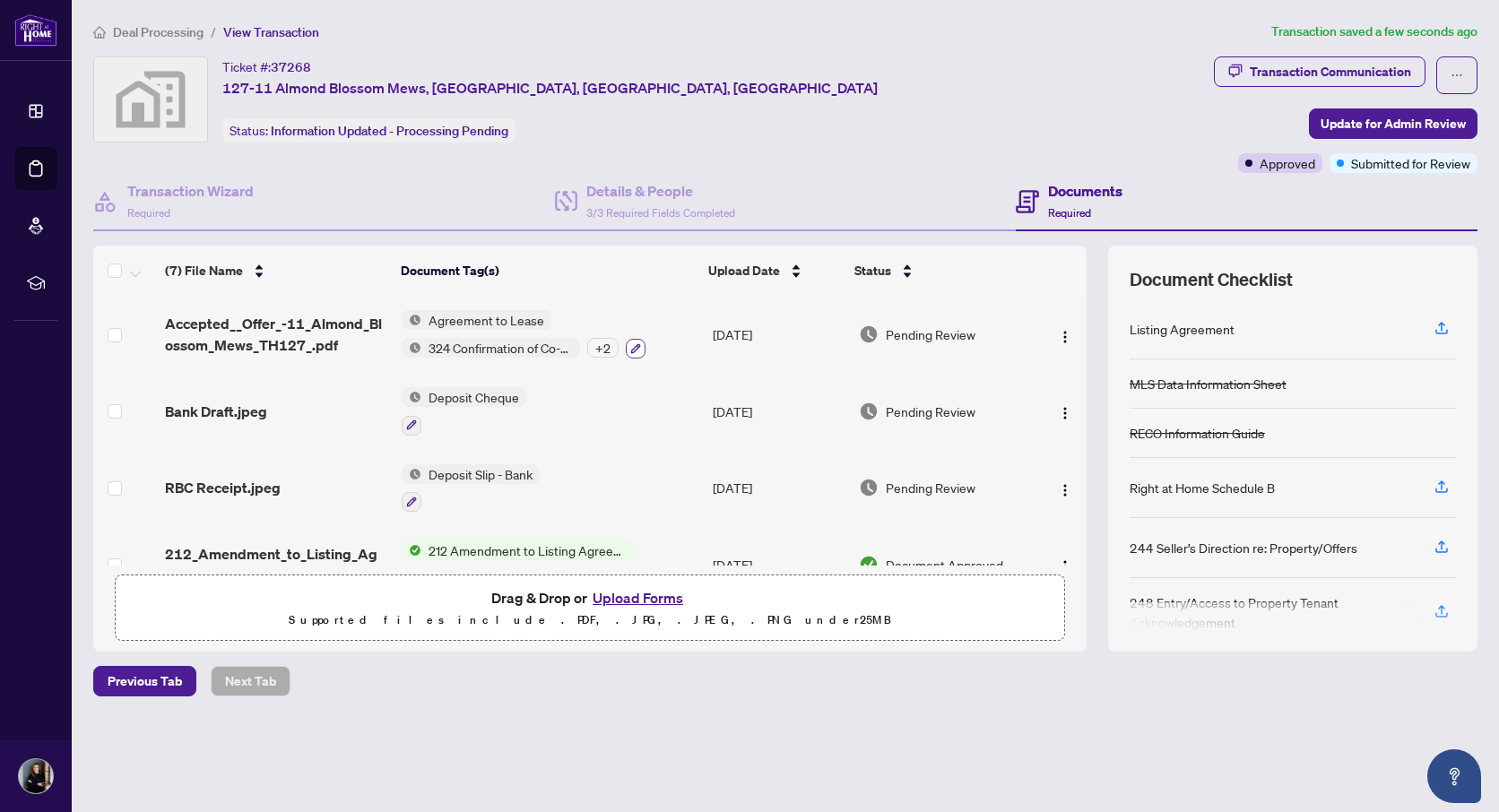
click at [634, 347] on icon "button" at bounding box center [636, 348] width 9 height 9
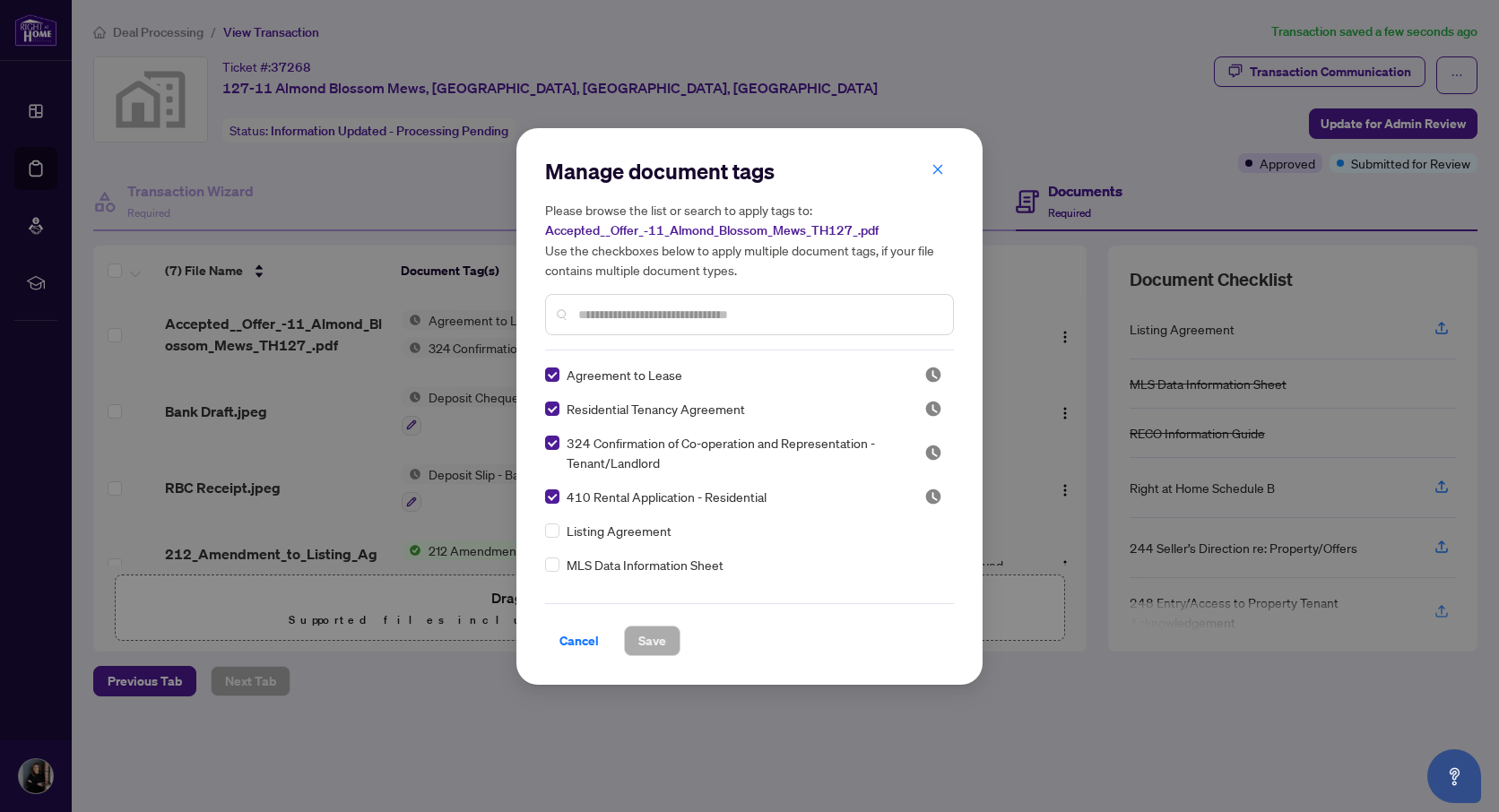
click at [636, 310] on input "text" at bounding box center [758, 314] width 360 height 20
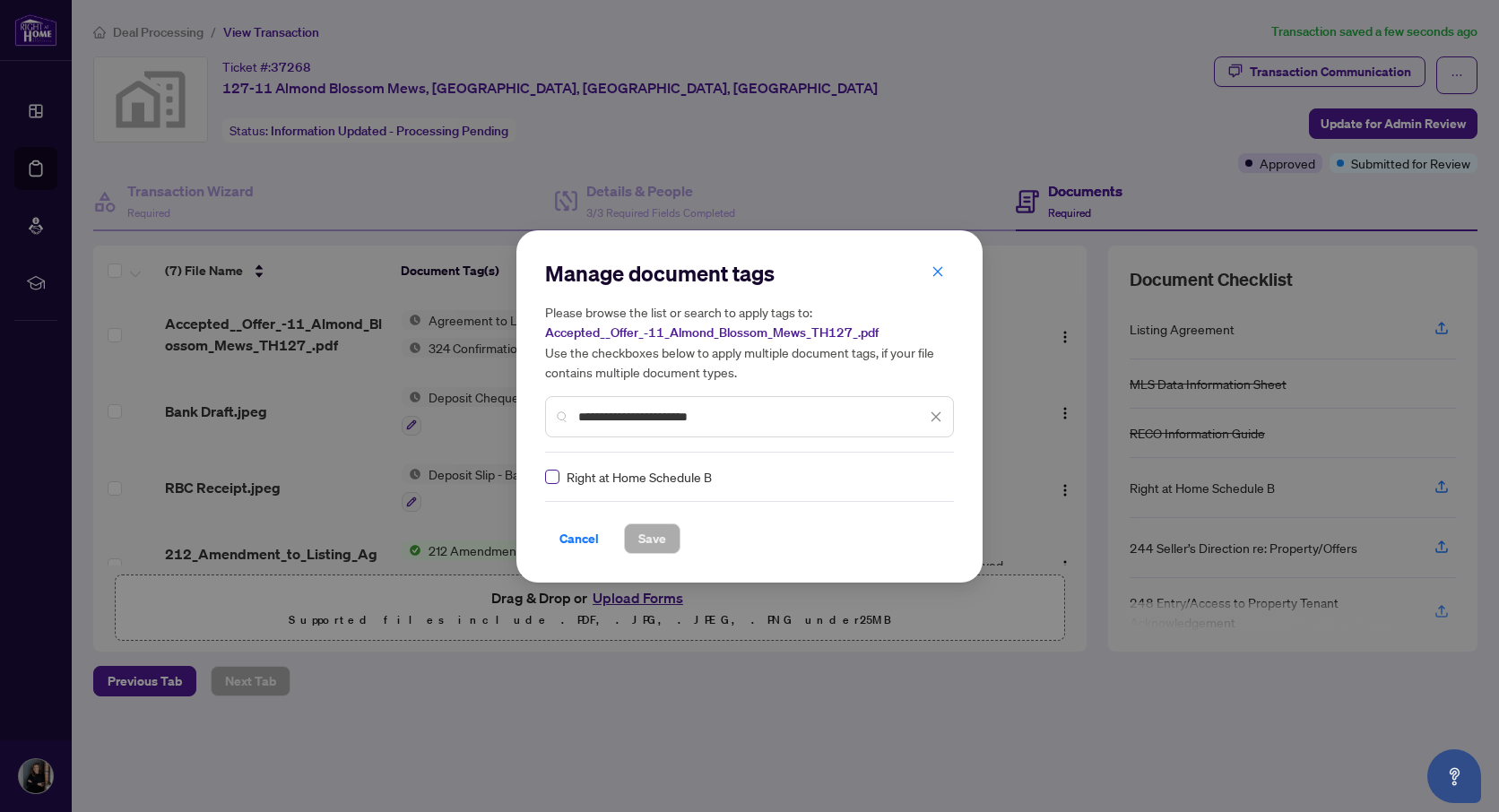
type input "**********"
click at [650, 541] on span "Save" at bounding box center [652, 538] width 28 height 28
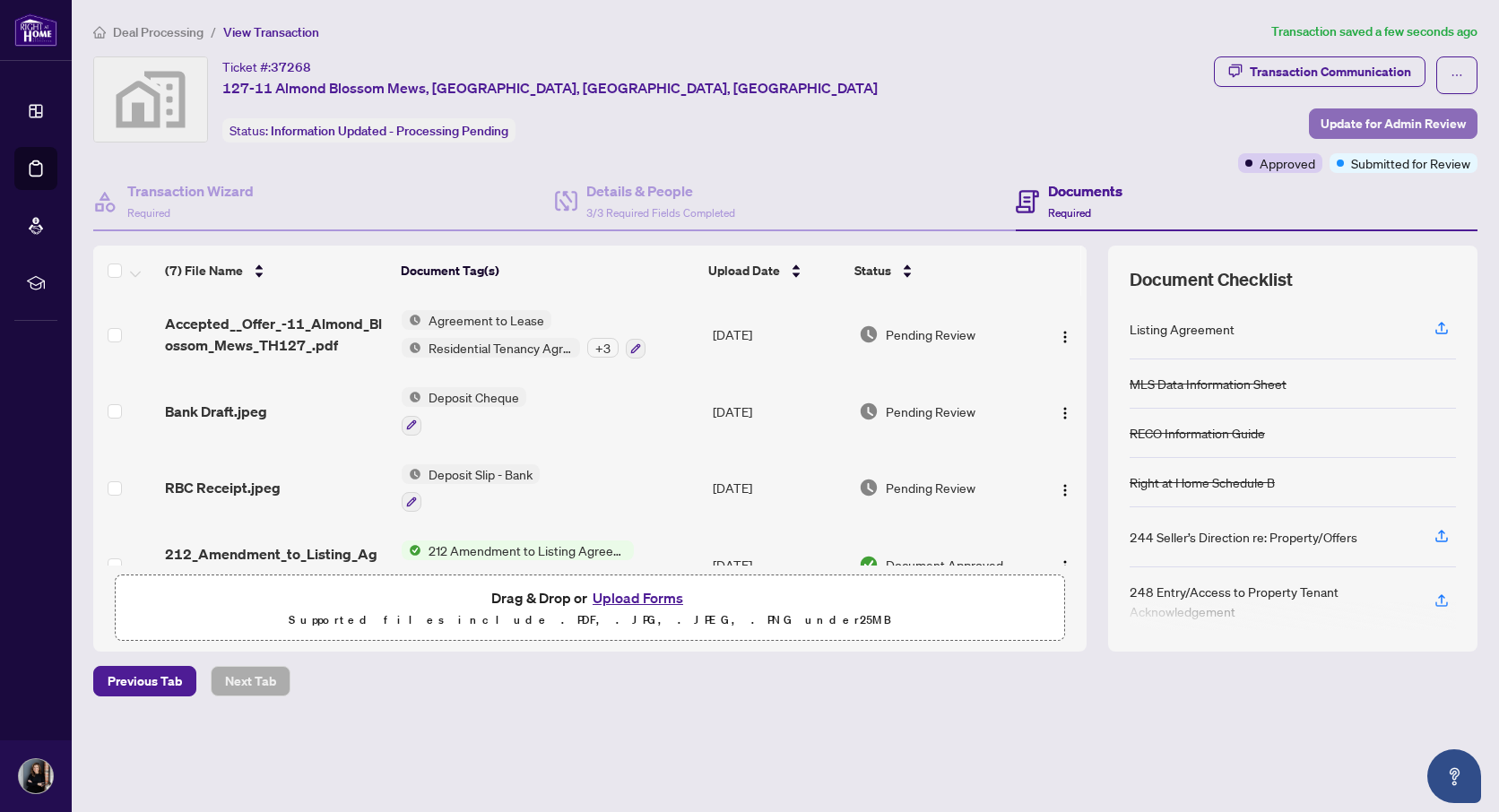
click at [1437, 128] on span "Update for Admin Review" at bounding box center [1393, 123] width 145 height 28
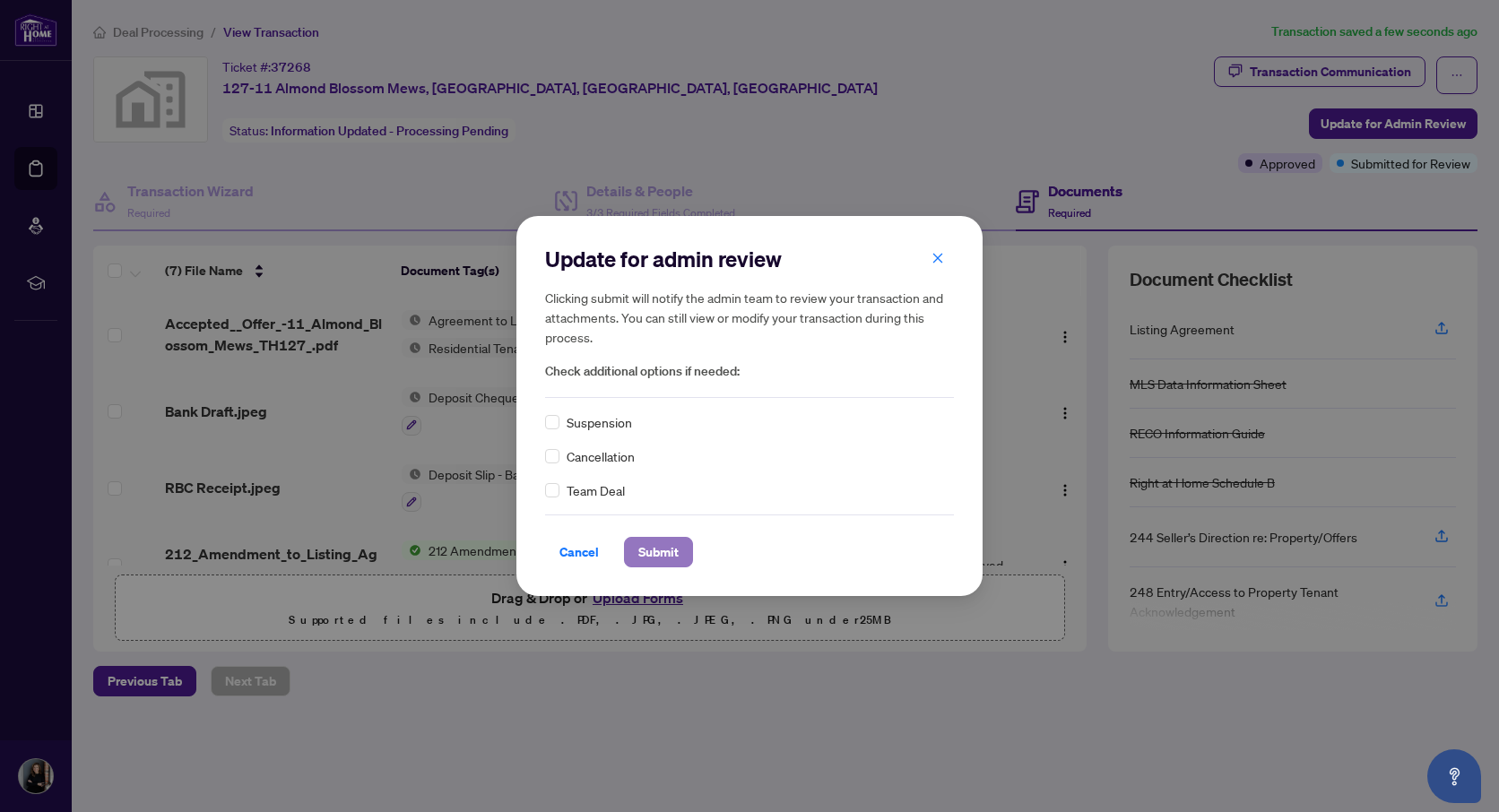
click at [662, 551] on span "Submit" at bounding box center [658, 552] width 40 height 28
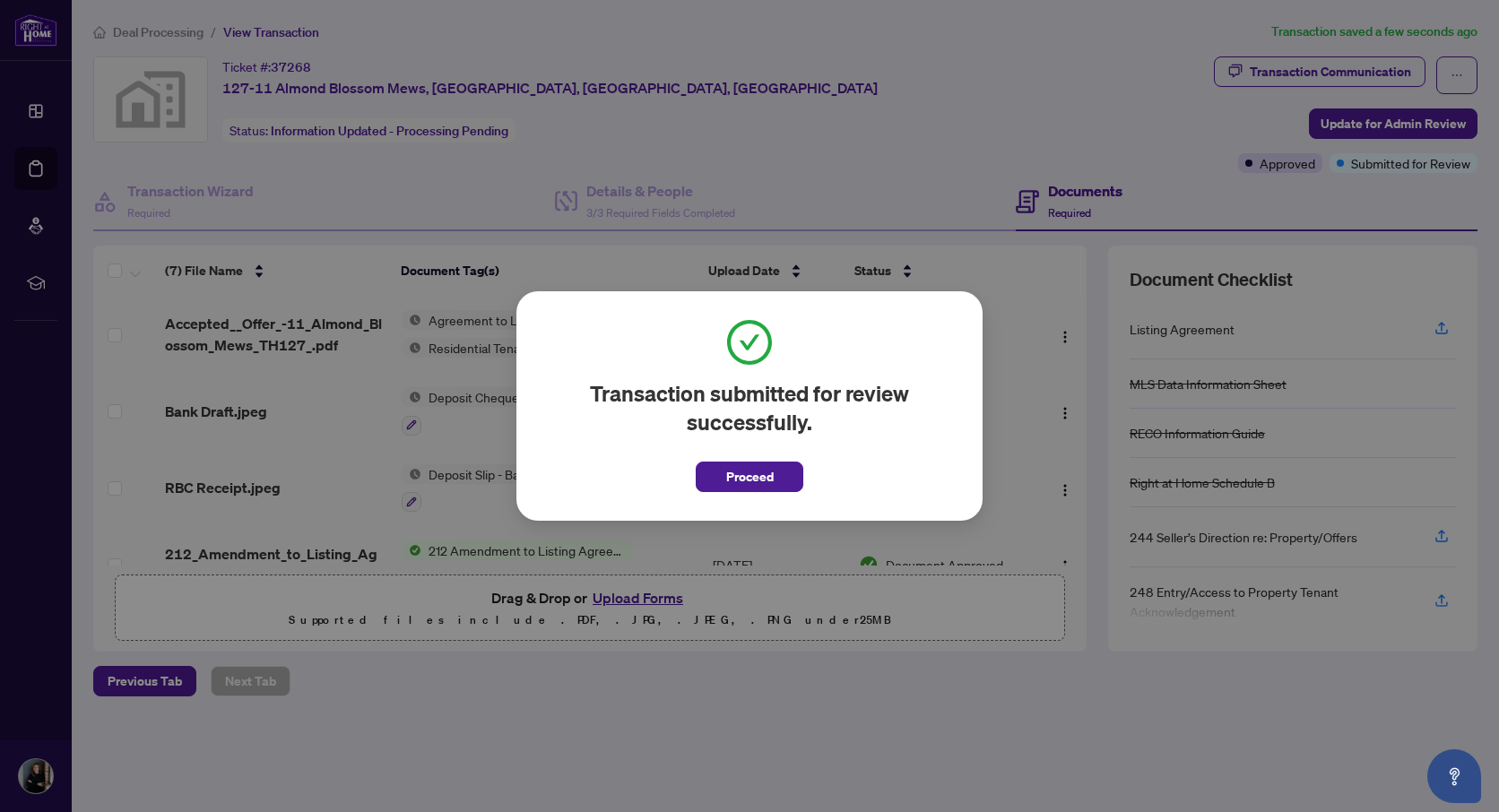
click at [727, 476] on span "Proceed" at bounding box center [750, 477] width 47 height 28
